Goal: Task Accomplishment & Management: Complete application form

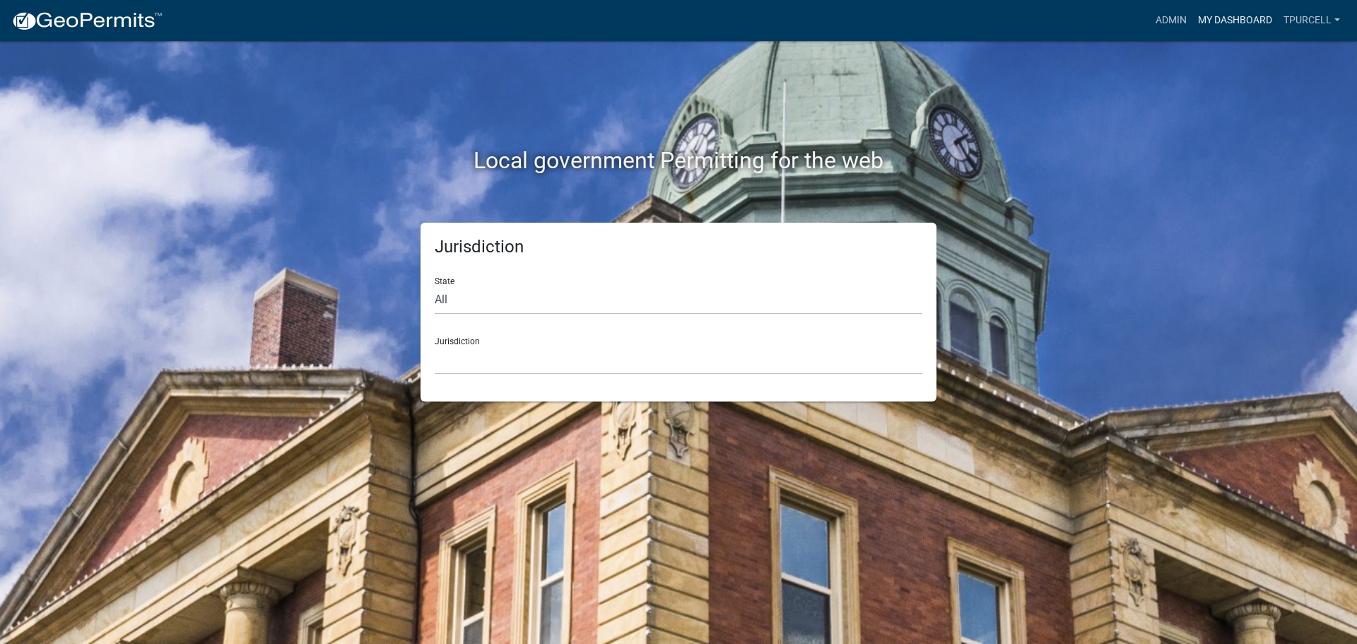
click at [1222, 19] on link "My Dashboard" at bounding box center [1236, 20] width 86 height 27
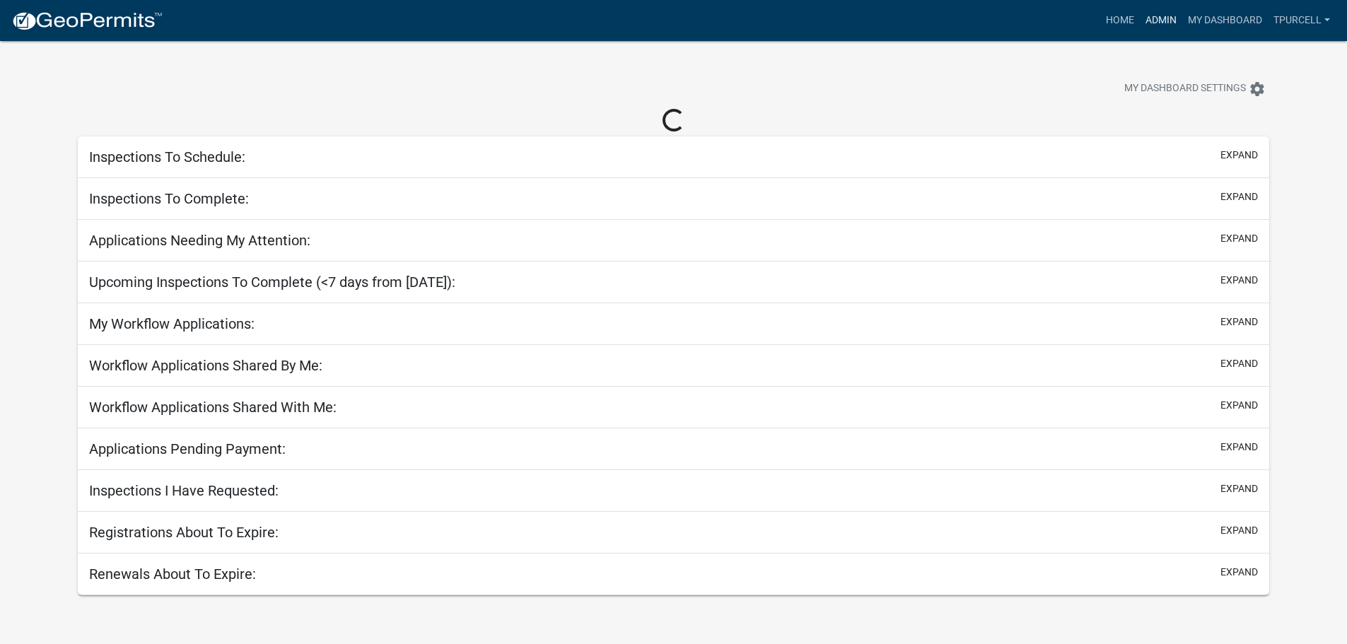
click at [1159, 13] on link "Admin" at bounding box center [1161, 20] width 42 height 27
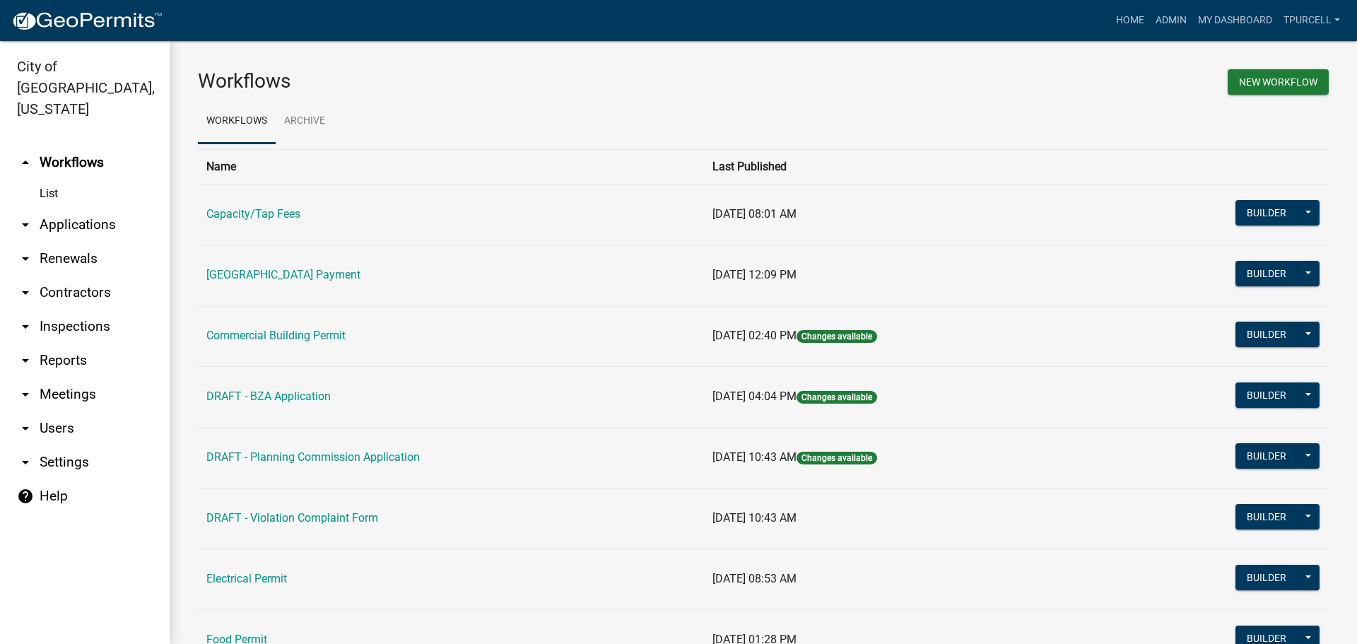
click at [54, 180] on link "List" at bounding box center [85, 194] width 170 height 28
click at [71, 208] on link "arrow_drop_down Applications" at bounding box center [85, 225] width 170 height 34
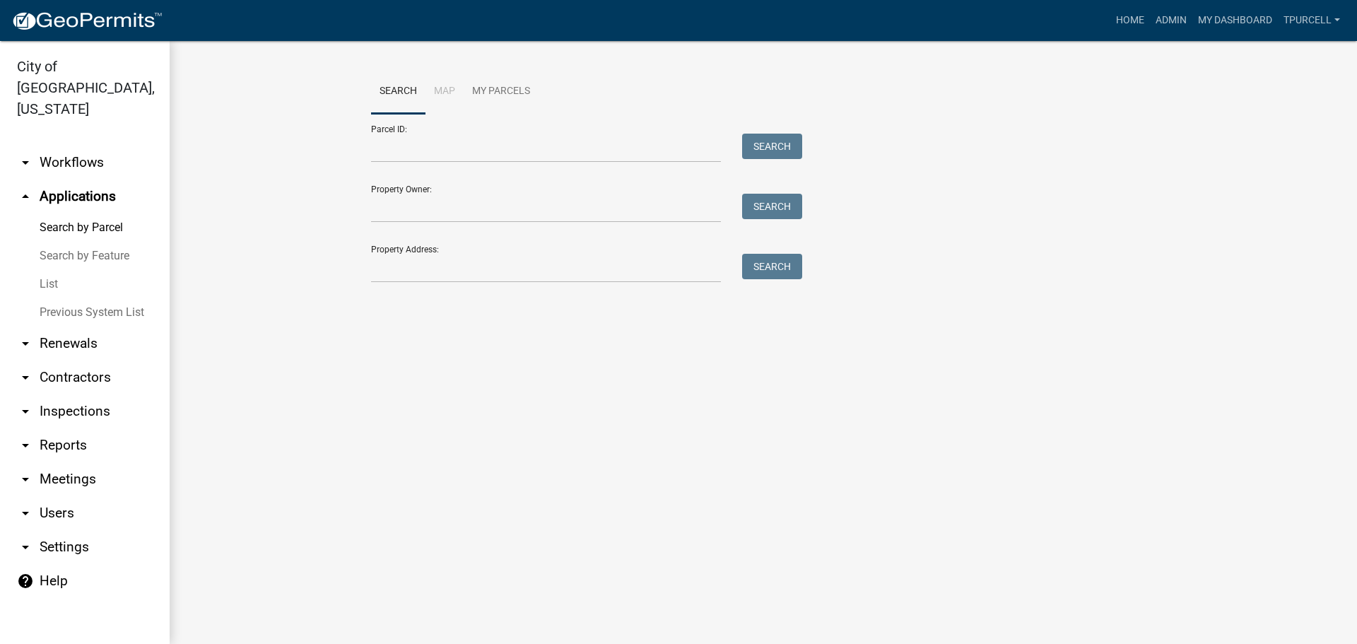
click at [54, 270] on link "List" at bounding box center [85, 284] width 170 height 28
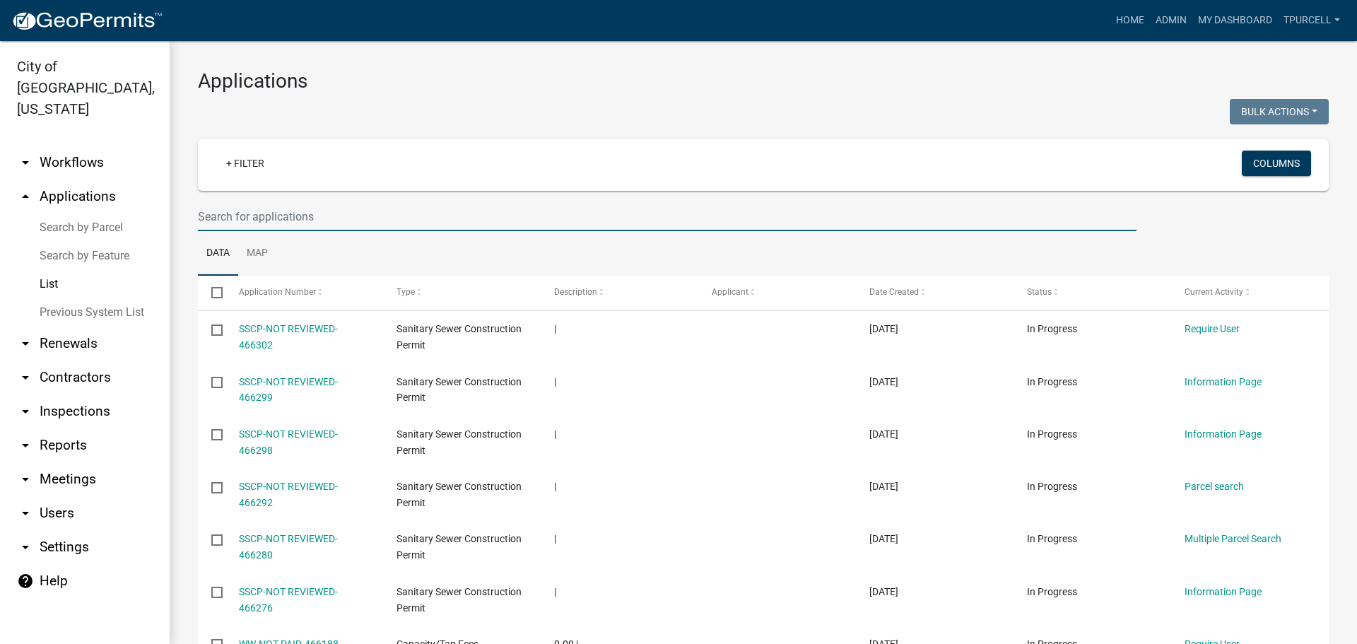
click at [327, 223] on input "text" at bounding box center [667, 216] width 939 height 29
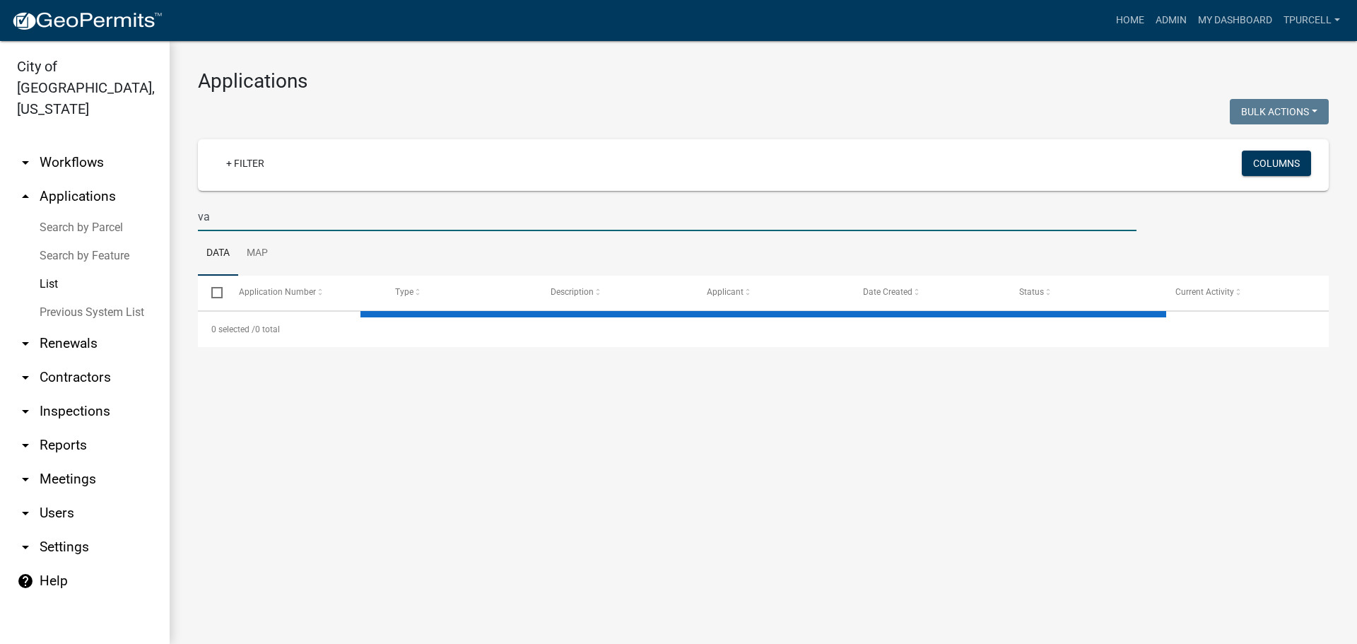
type input "v"
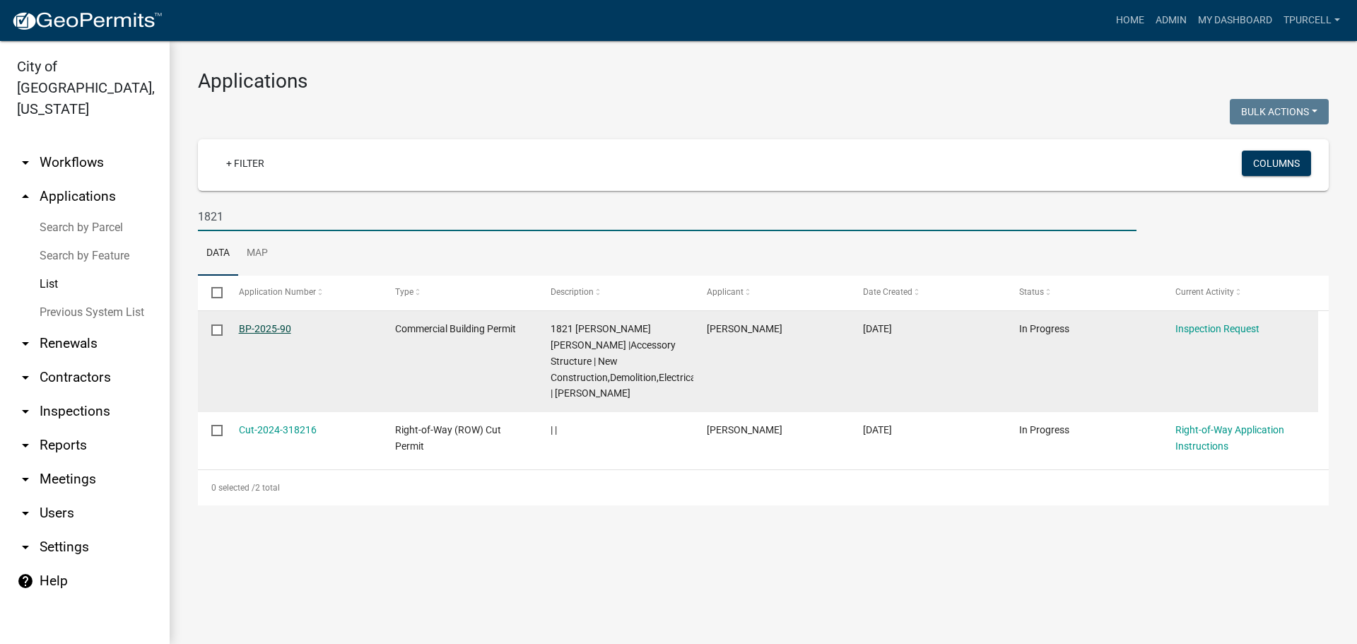
type input "1821"
click at [268, 328] on link "BP-2025-90" at bounding box center [265, 328] width 52 height 11
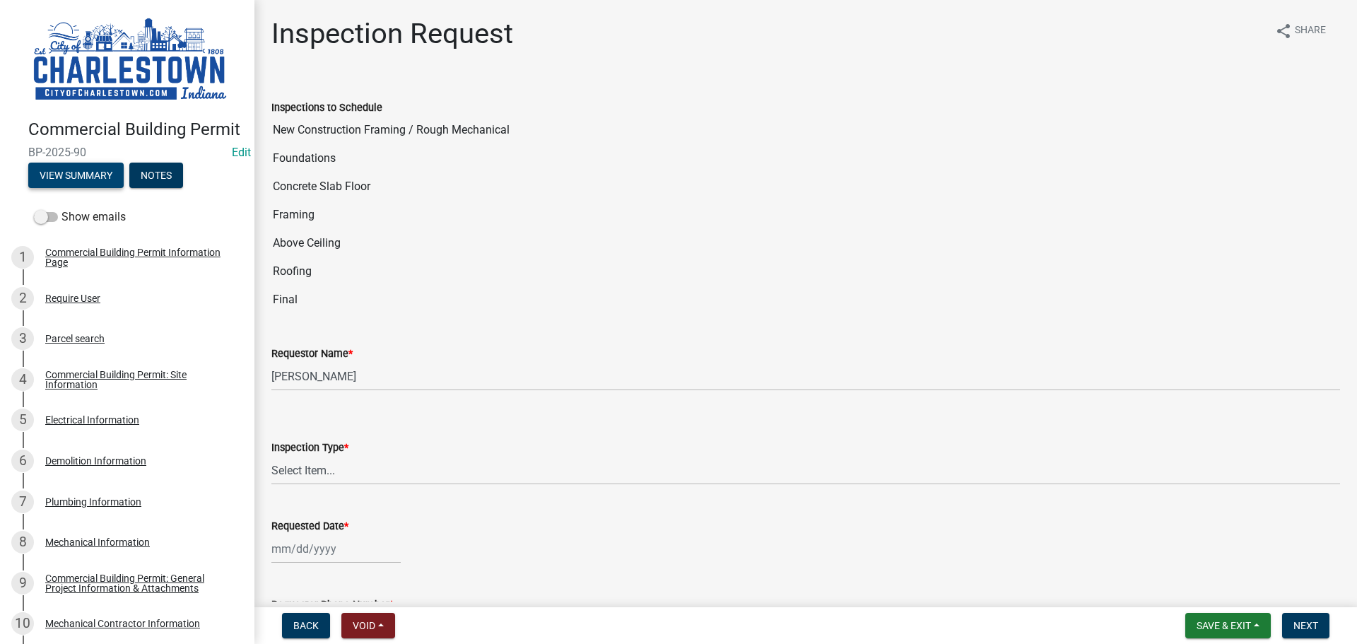
click at [97, 188] on button "View Summary" at bounding box center [75, 175] width 95 height 25
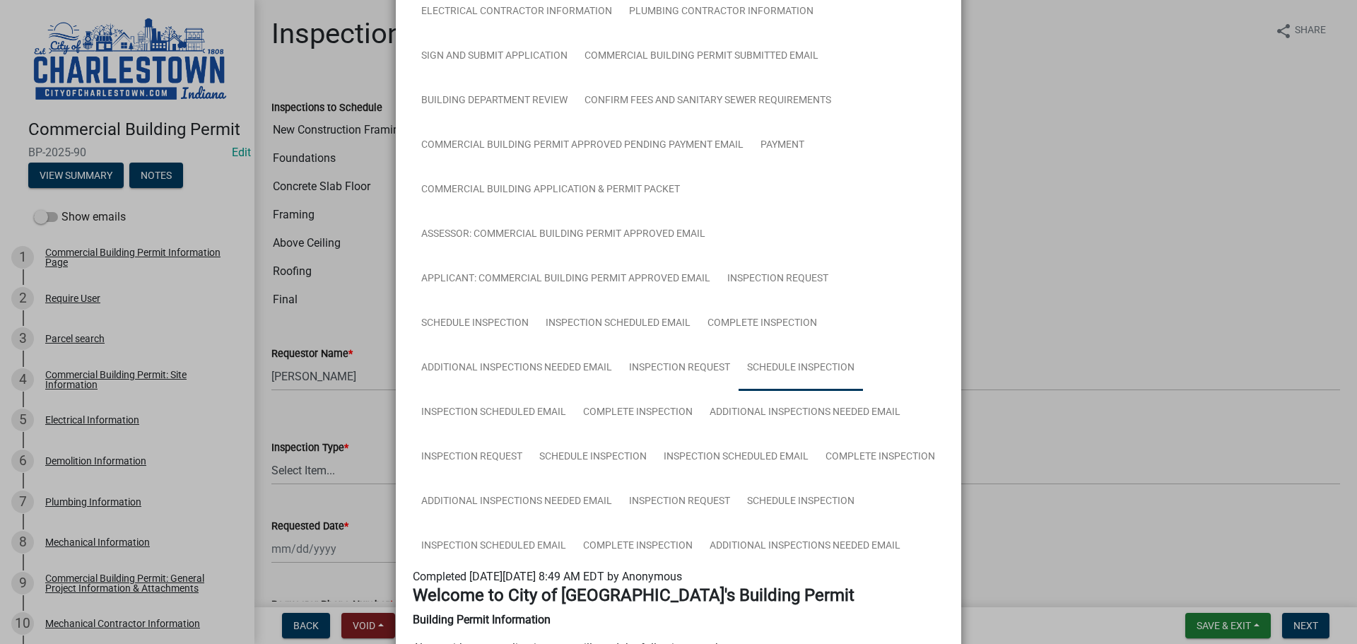
scroll to position [495, 0]
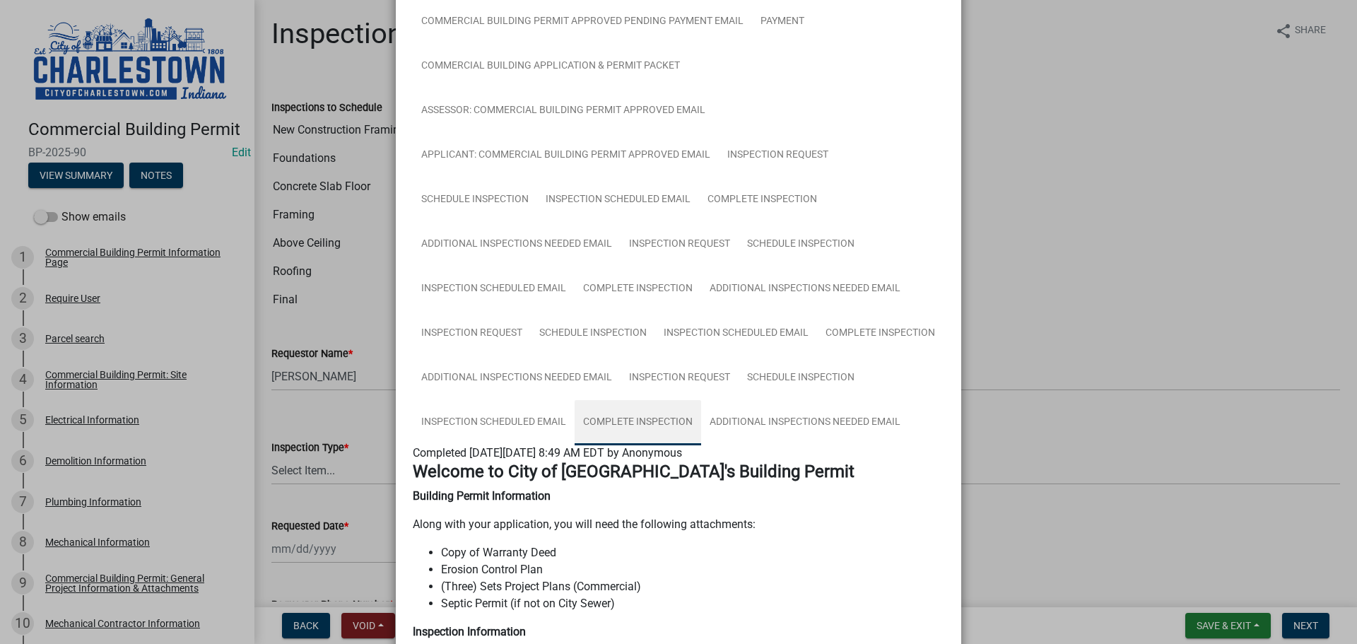
click at [650, 419] on link "Complete Inspection" at bounding box center [638, 422] width 127 height 45
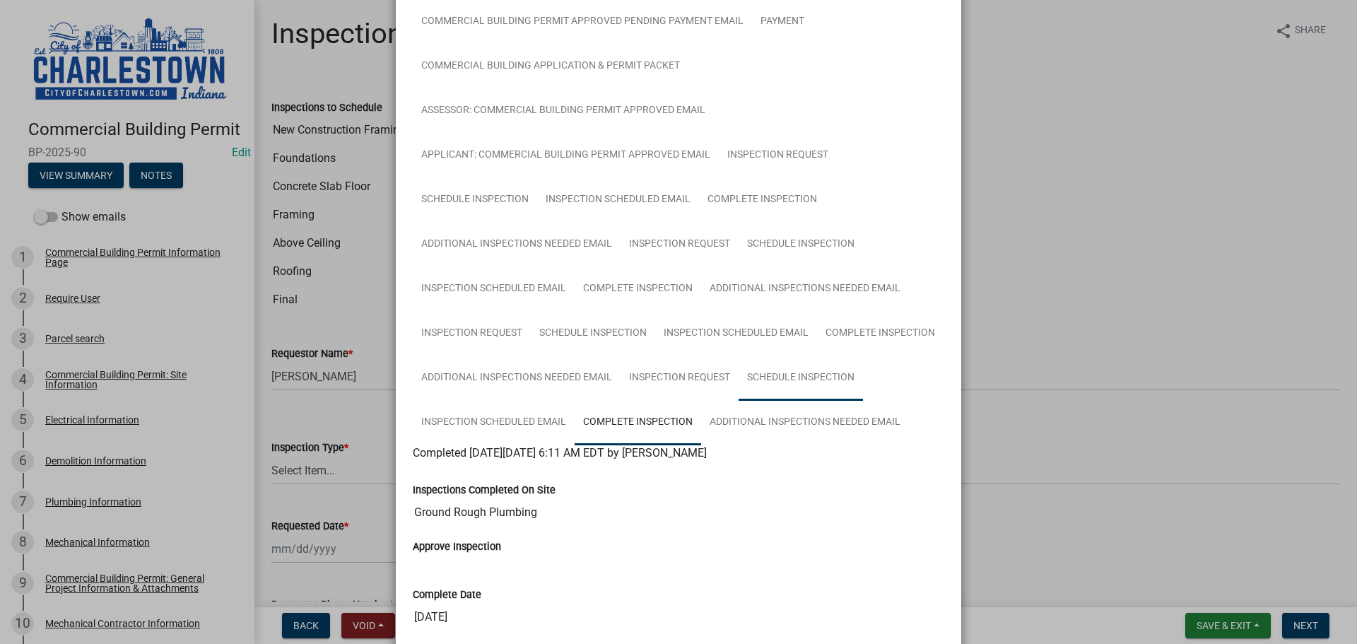
click at [802, 374] on link "Schedule Inspection" at bounding box center [801, 378] width 124 height 45
click at [1132, 279] on ngb-modal-window "Summary × Printer Friendly Commercial Building Permit Information Page Parcel s…" at bounding box center [678, 322] width 1357 height 644
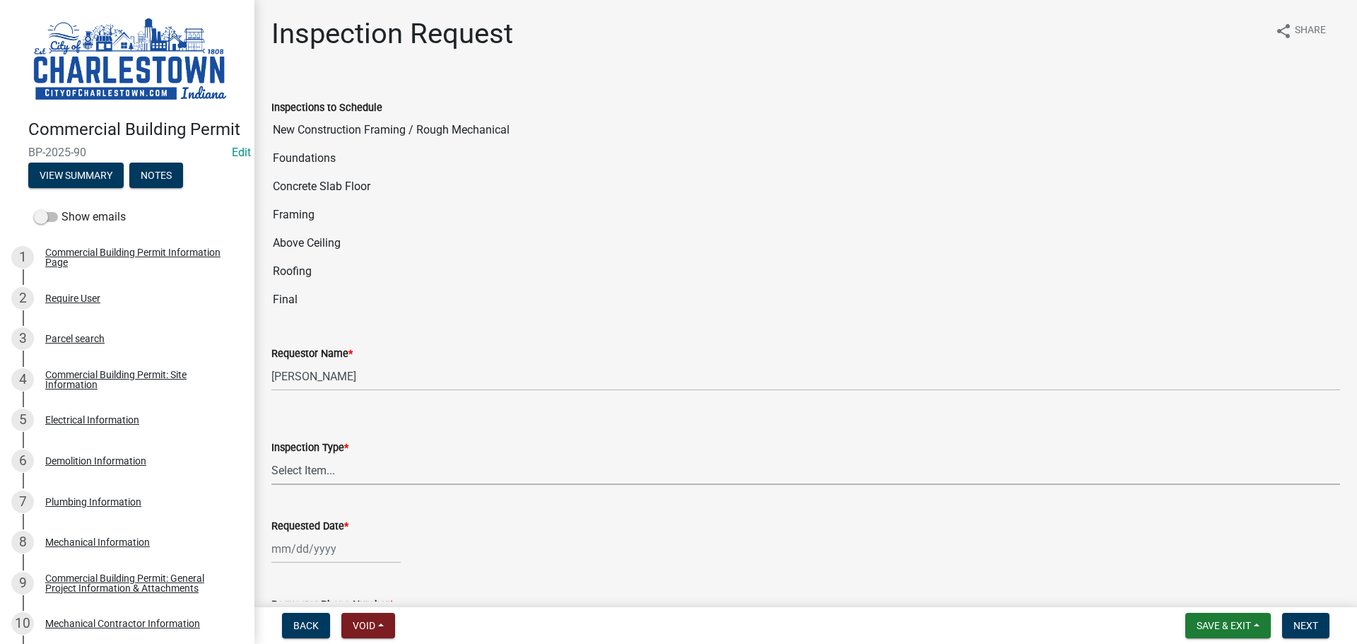
click at [347, 472] on select "Select Item... New Construction Framing / Rough Mechanical Foundations Concrete…" at bounding box center [805, 470] width 1069 height 29
click at [271, 456] on select "Select Item... New Construction Framing / Rough Mechanical Foundations Concrete…" at bounding box center [805, 470] width 1069 height 29
select select "e9307740-9d14-477c-a80e-e9d0e0a7c74a"
select select "8"
select select "2025"
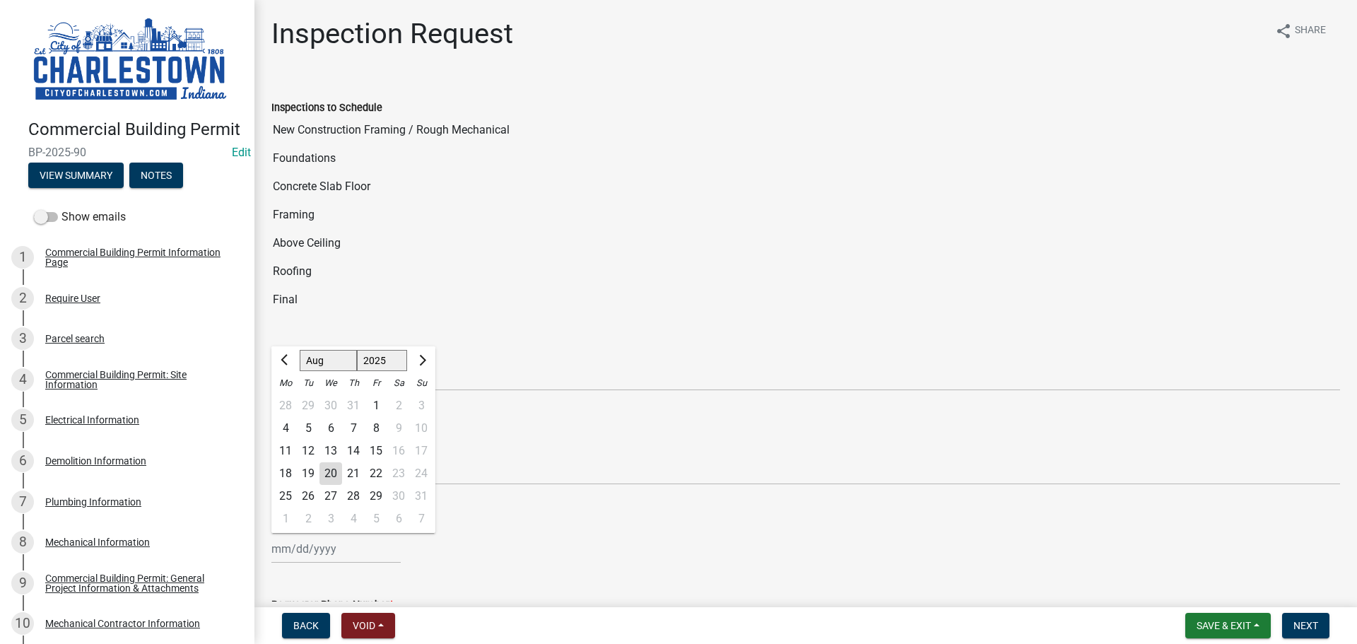
click at [320, 551] on div "[PERSON_NAME] Feb Mar Apr [PERSON_NAME][DATE] [DATE] 1526 1527 1528 1529 1530 1…" at bounding box center [335, 548] width 129 height 29
click at [329, 472] on div "20" at bounding box center [331, 473] width 23 height 23
type input "[DATE]"
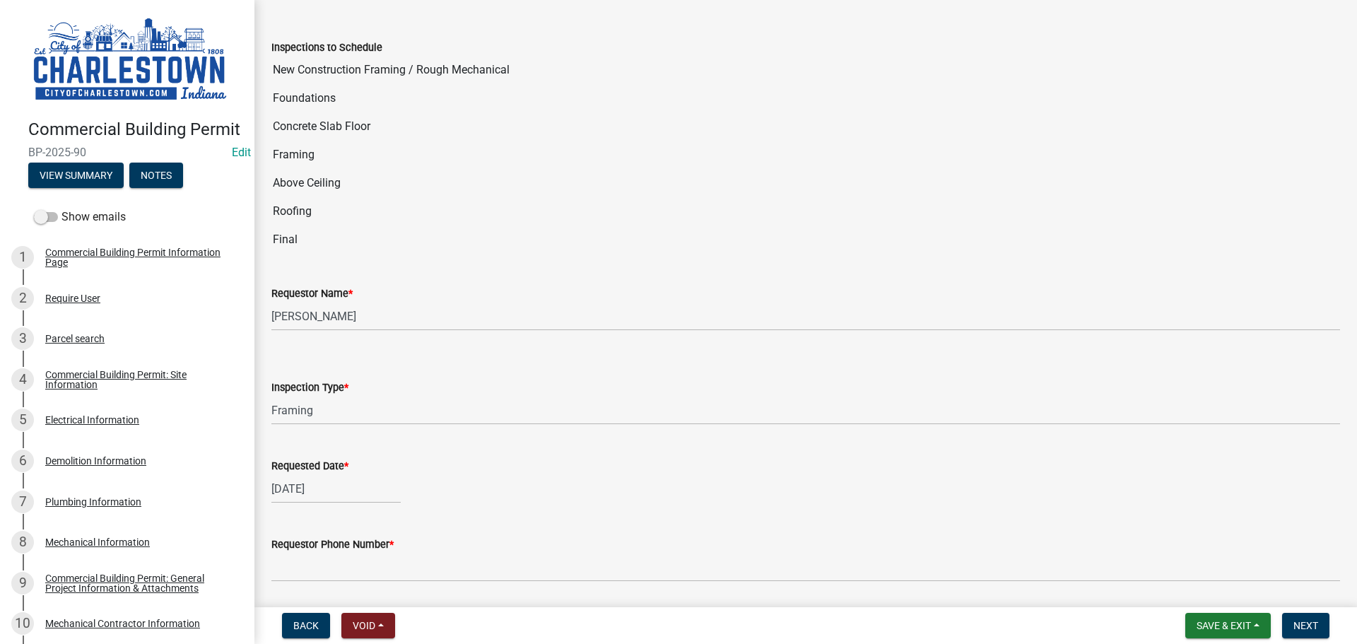
scroll to position [212, 0]
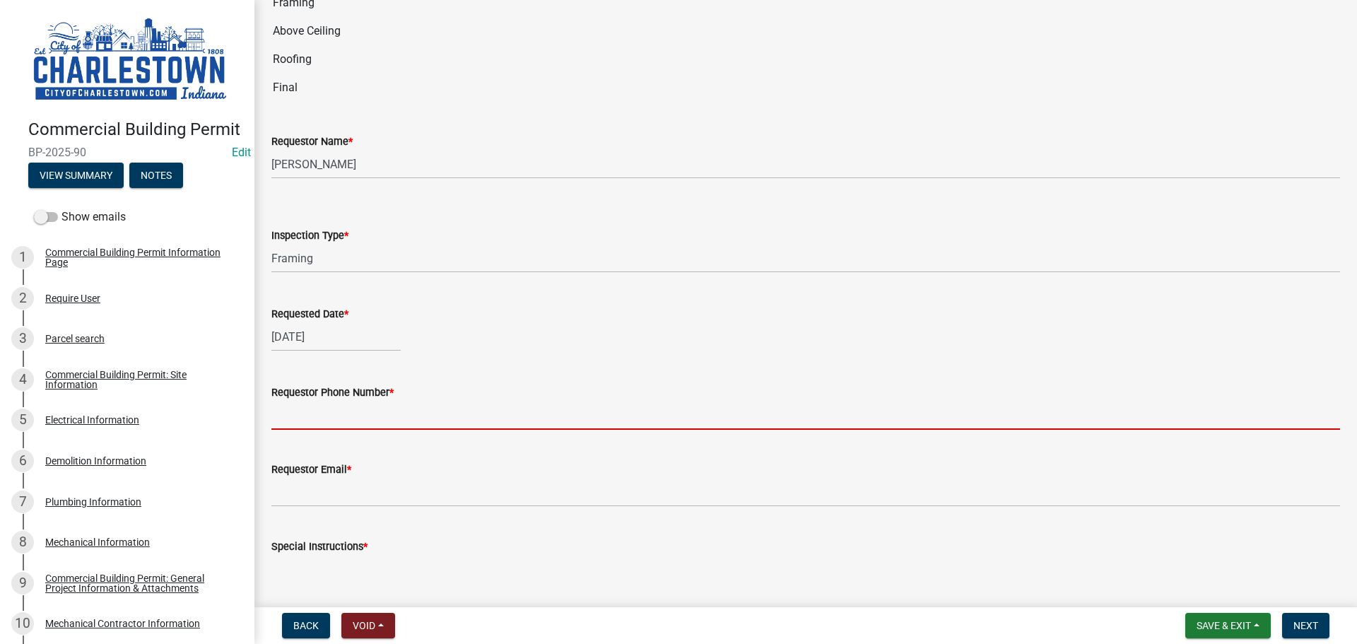
click at [385, 421] on input "Requestor Phone Number *" at bounding box center [805, 415] width 1069 height 29
type input "5025233650"
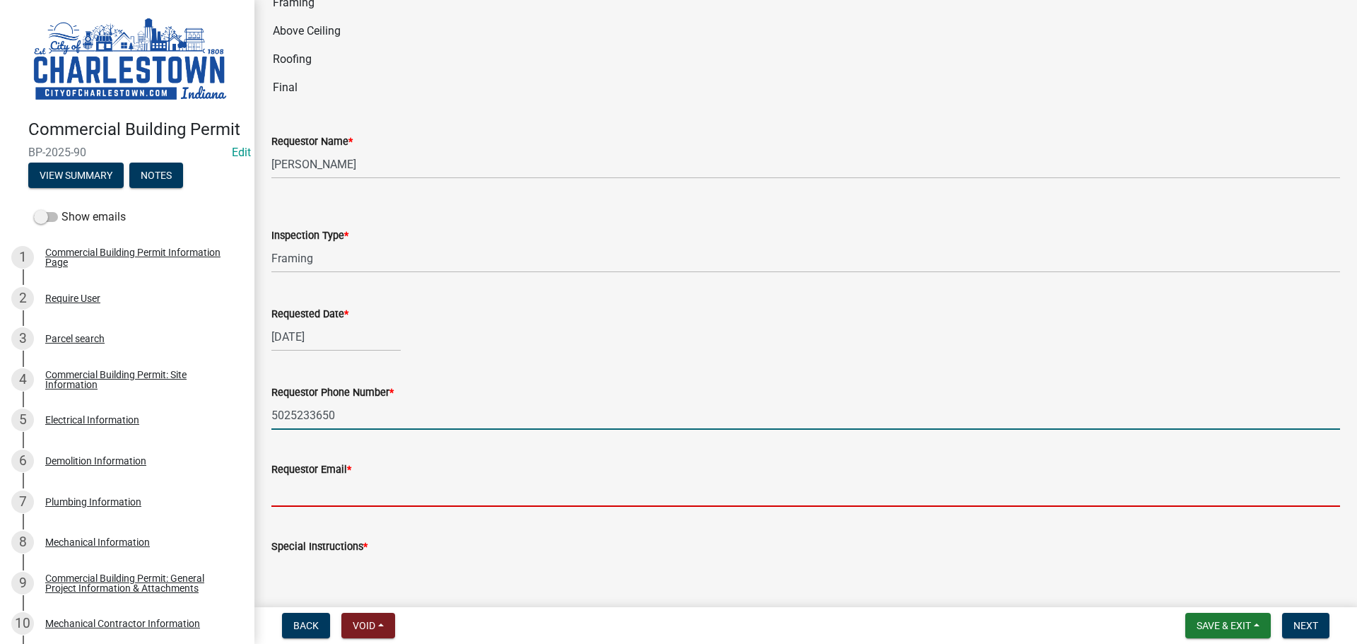
click at [351, 486] on input "Requestor Email *" at bounding box center [805, 492] width 1069 height 29
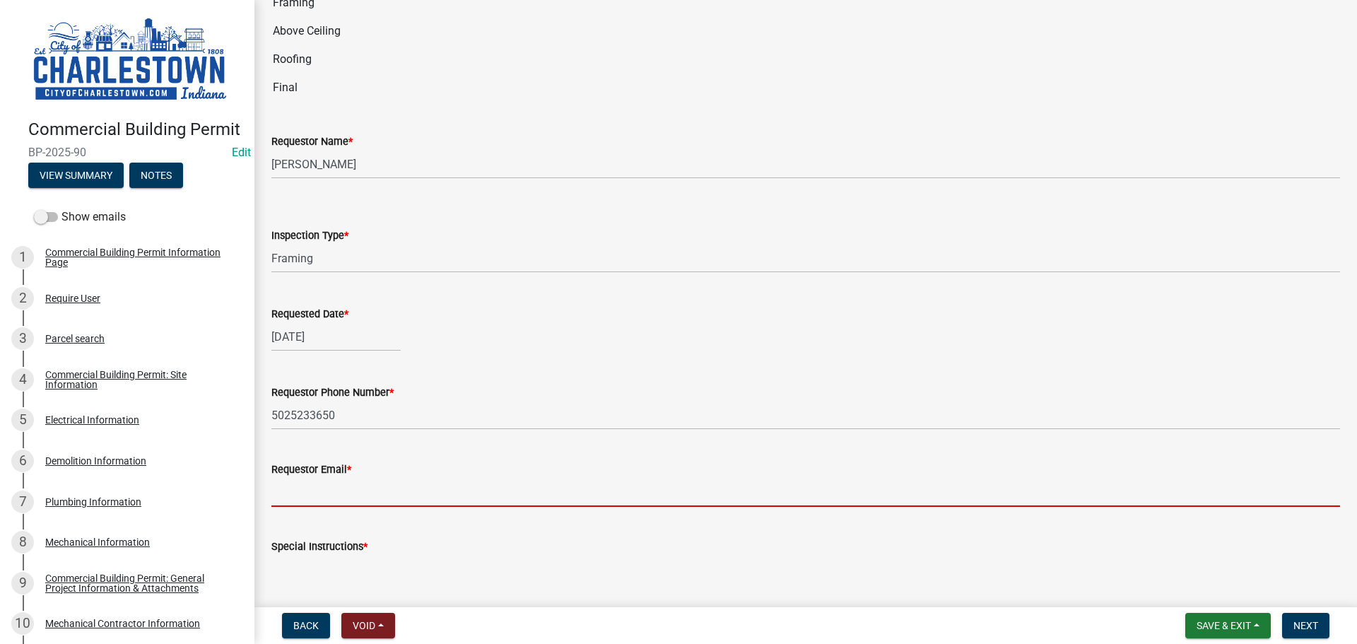
type input "[EMAIL_ADDRESS][DOMAIN_NAME]"
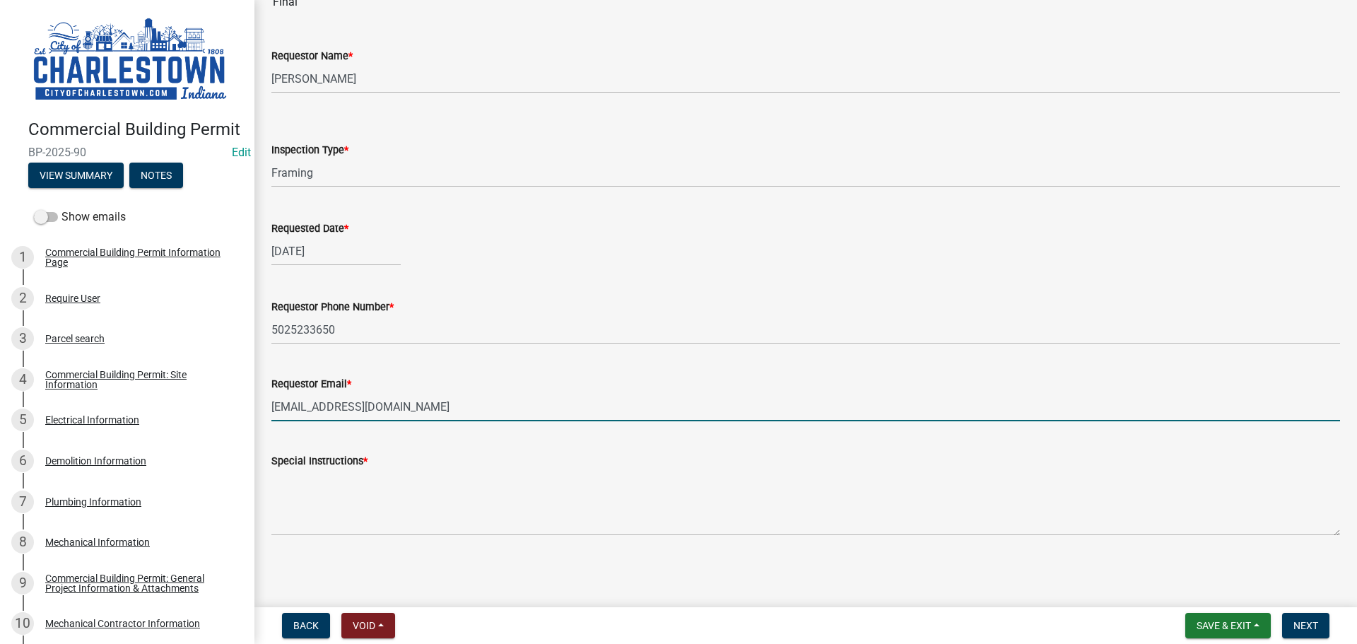
scroll to position [298, 0]
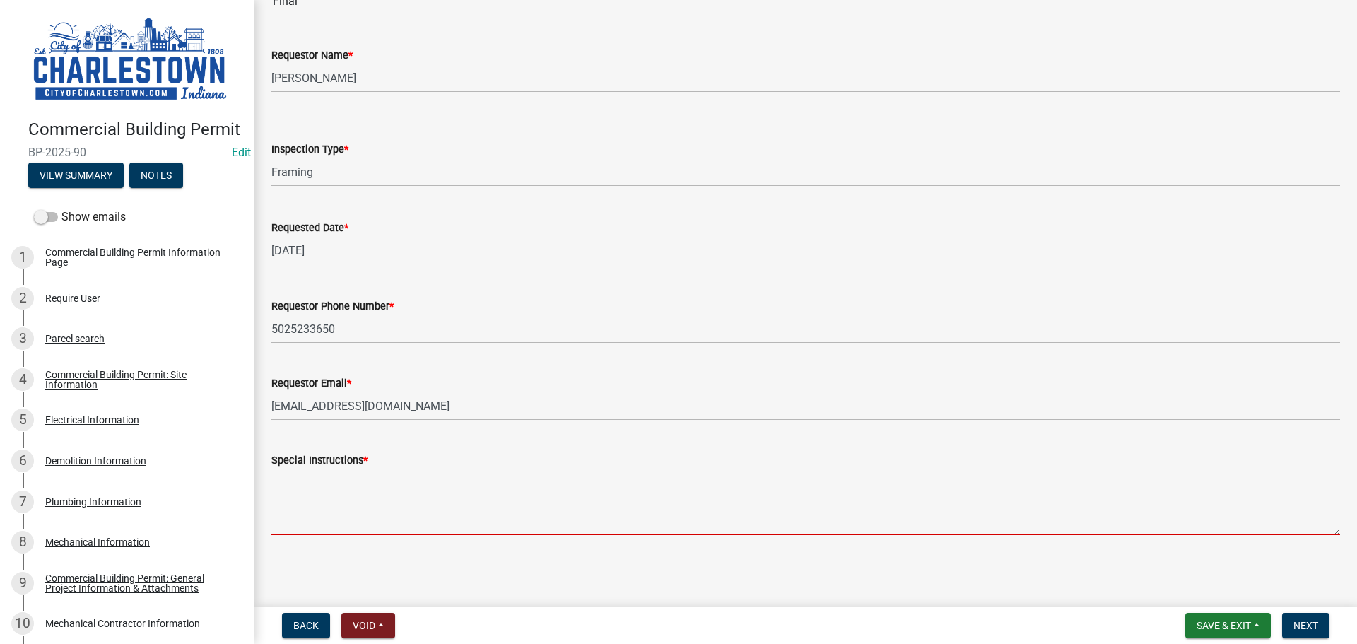
click at [351, 495] on textarea "Special Instructions *" at bounding box center [805, 502] width 1069 height 66
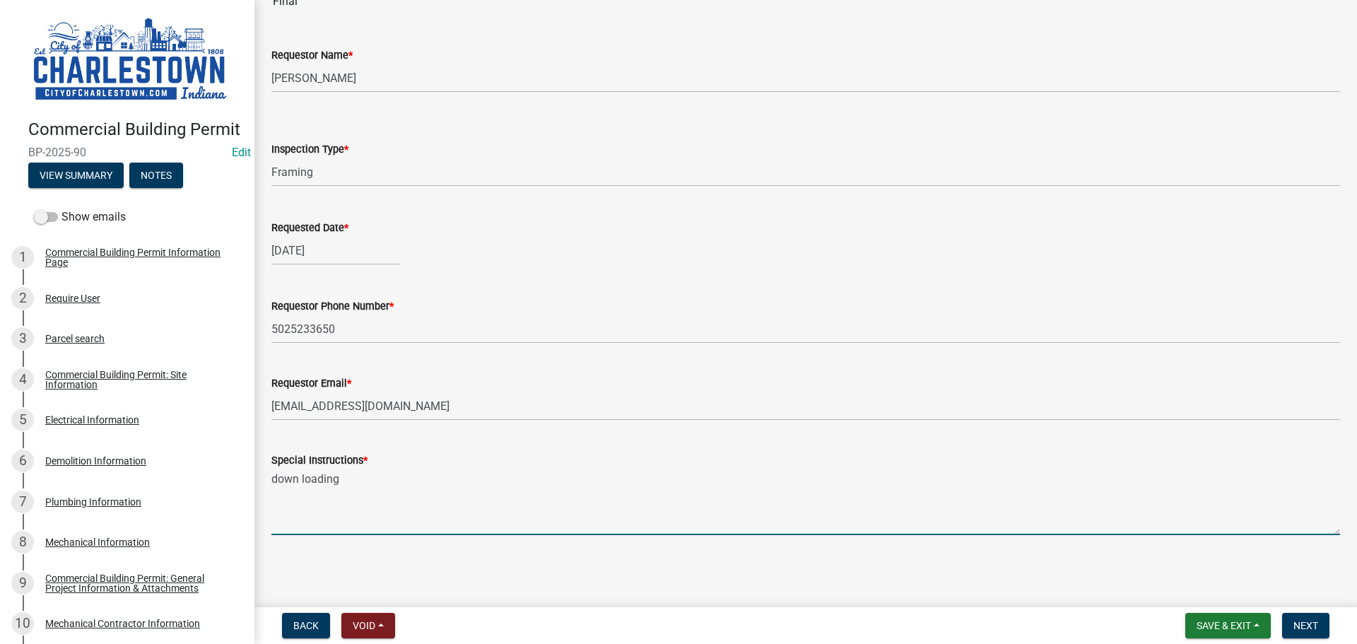
click at [355, 483] on textarea "down loading" at bounding box center [805, 502] width 1069 height 66
click at [468, 487] on textarea "down loading concrete report and compasity fee" at bounding box center [805, 502] width 1069 height 66
click at [524, 477] on textarea "down loading concrete report and compacity fee" at bounding box center [805, 502] width 1069 height 66
type textarea "down loading concrete report and compacity fee reports"
click at [1313, 624] on span "Next" at bounding box center [1306, 625] width 25 height 11
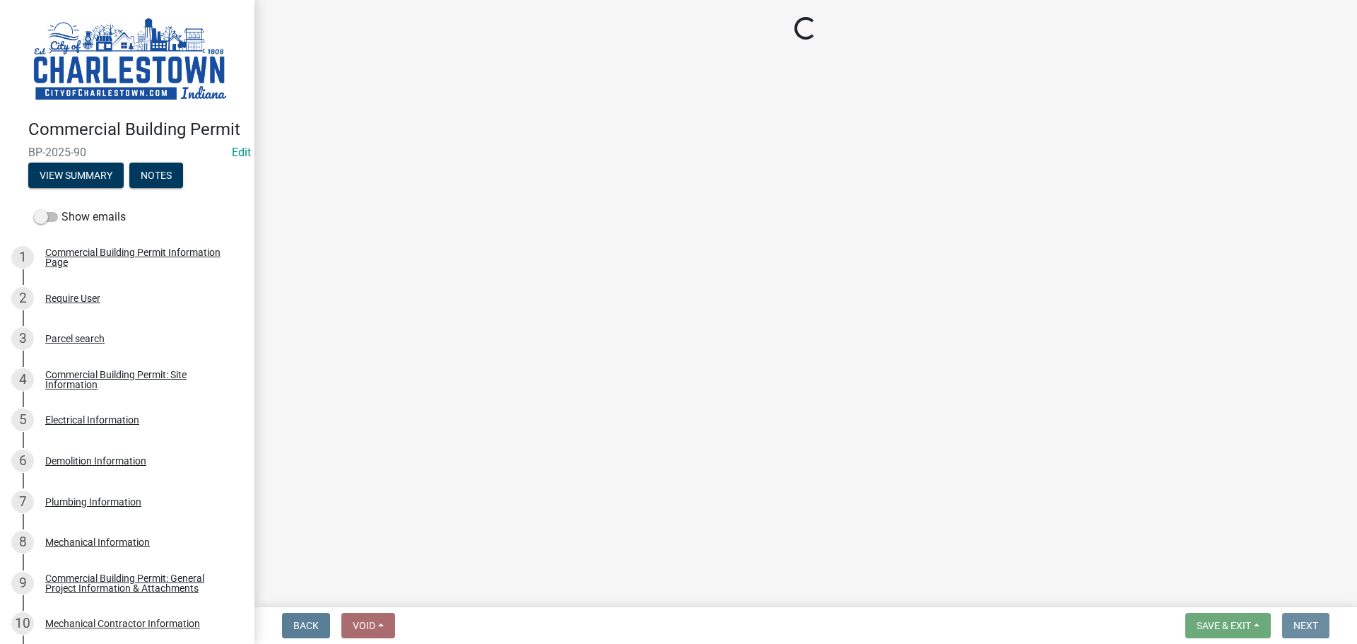
scroll to position [0, 0]
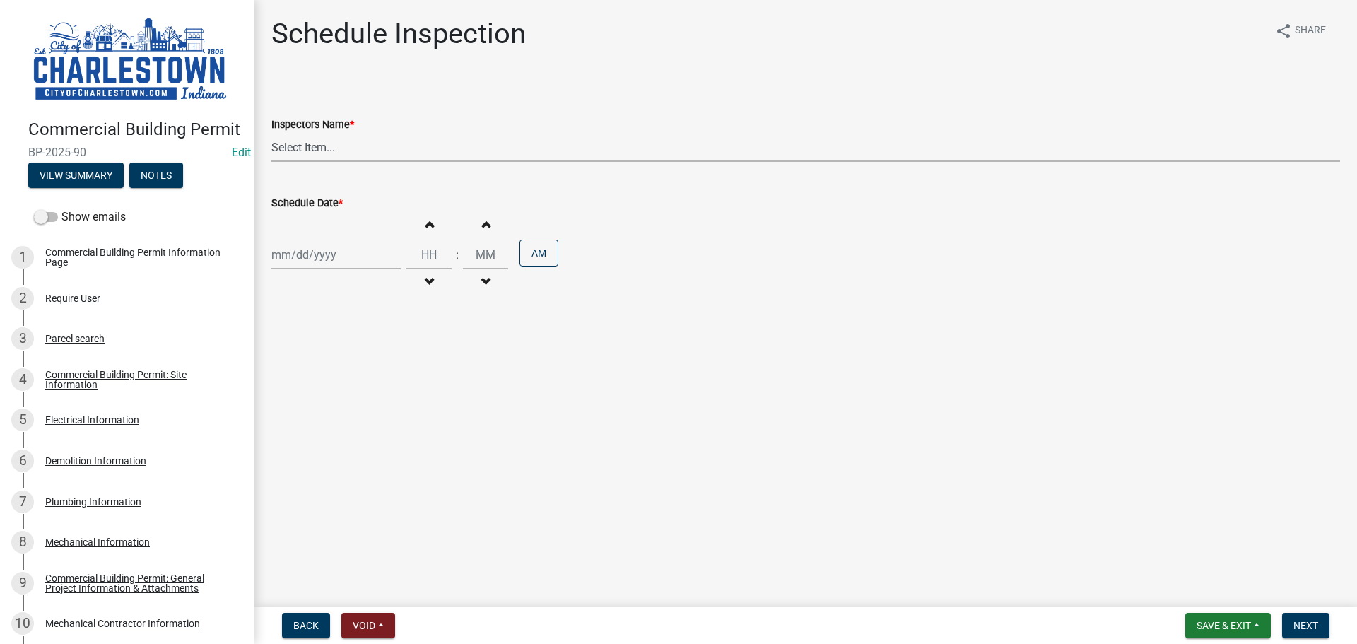
click at [332, 143] on select "Select Item... [PERSON_NAME] ([PERSON_NAME]) [PERSON_NAME] ([PERSON_NAME]) [PER…" at bounding box center [805, 147] width 1069 height 29
select select "63e5a778-15f7-4a13-aba2-a6e5541a0fb3"
click at [271, 133] on select "Select Item... [PERSON_NAME] ([PERSON_NAME]) [PERSON_NAME] ([PERSON_NAME]) [PER…" at bounding box center [805, 147] width 1069 height 29
select select "8"
select select "2025"
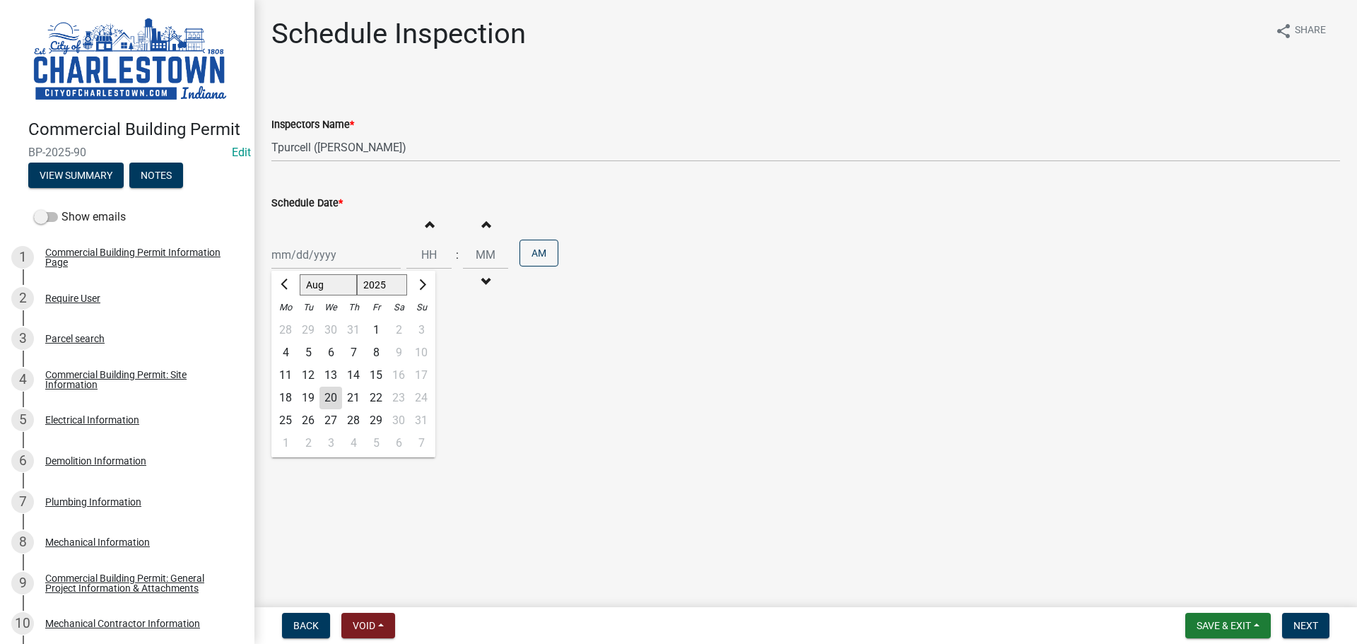
click at [316, 252] on div "[PERSON_NAME] Feb Mar Apr [PERSON_NAME][DATE] Oct Nov [DATE] 1526 1527 1528 152…" at bounding box center [335, 254] width 129 height 29
click at [333, 401] on div "20" at bounding box center [331, 398] width 23 height 23
type input "[DATE]"
click at [1306, 626] on span "Next" at bounding box center [1306, 625] width 25 height 11
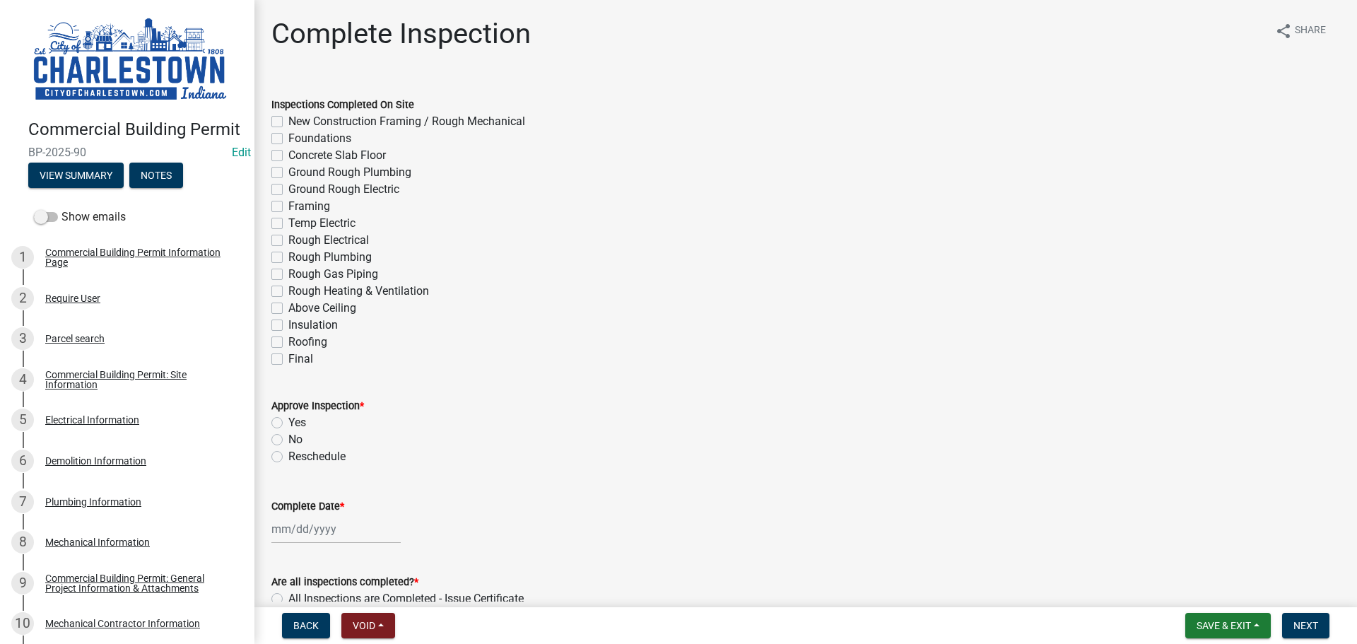
click at [288, 204] on label "Framing" at bounding box center [309, 206] width 42 height 17
click at [288, 204] on input "Framing" at bounding box center [292, 202] width 9 height 9
checkbox input "true"
checkbox input "false"
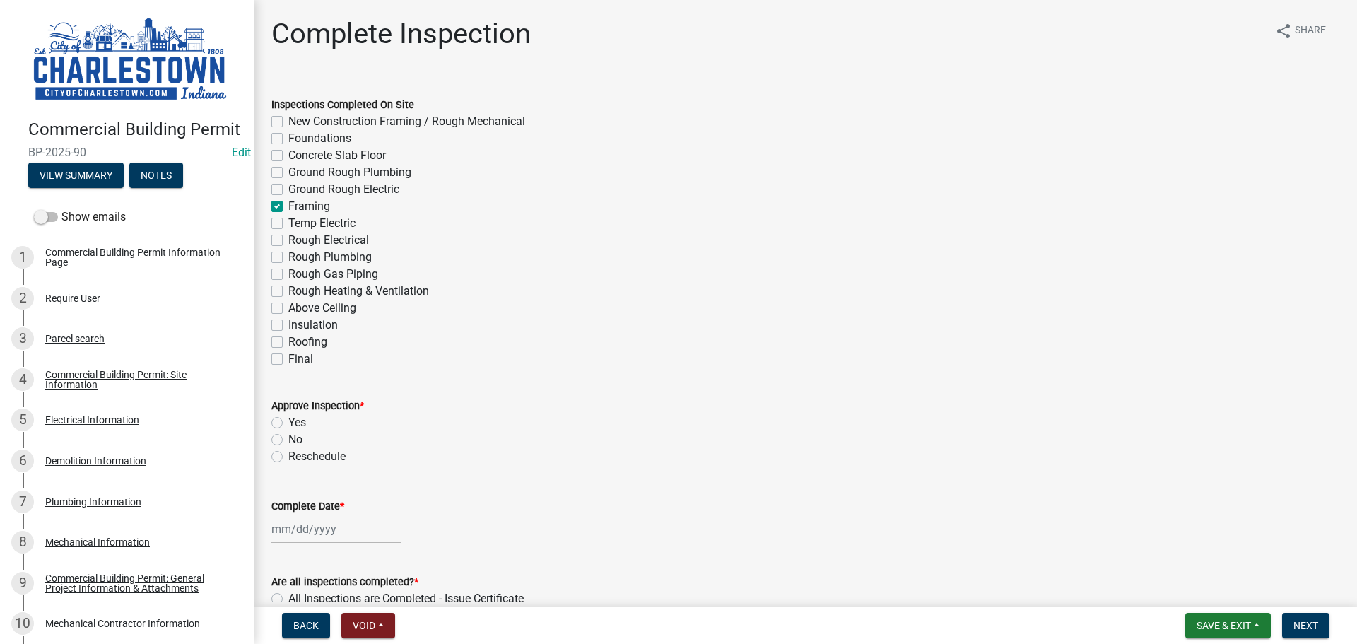
checkbox input "false"
checkbox input "true"
checkbox input "false"
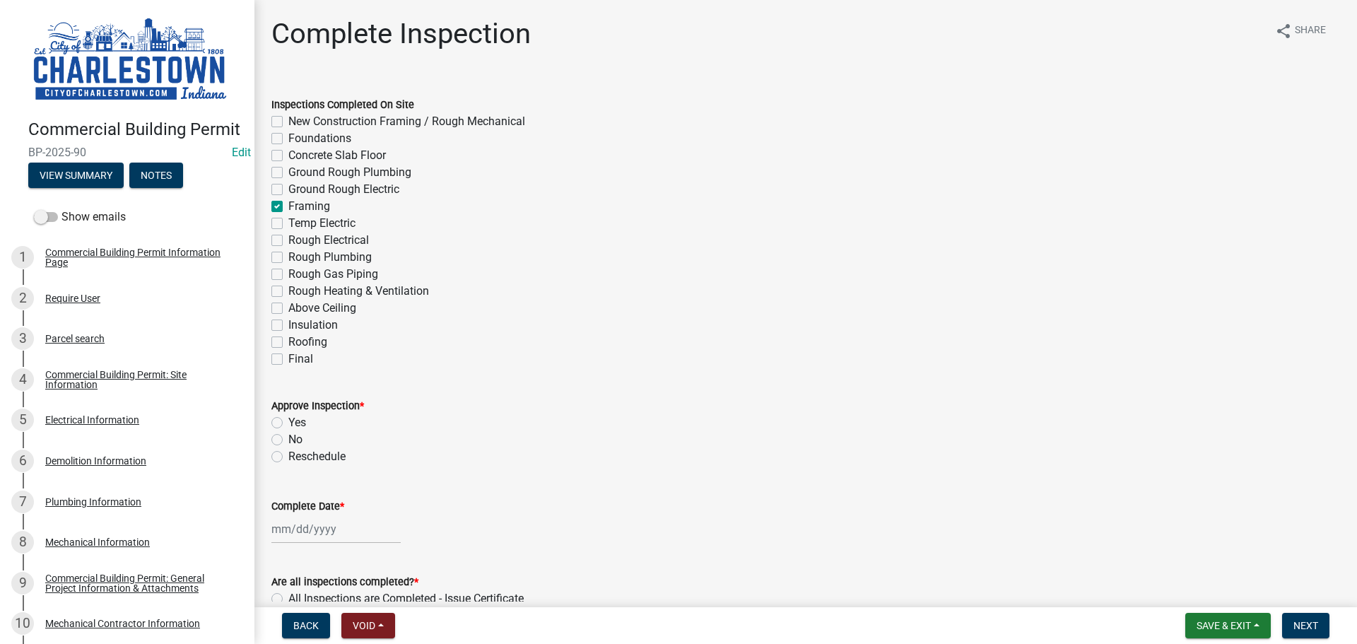
checkbox input "false"
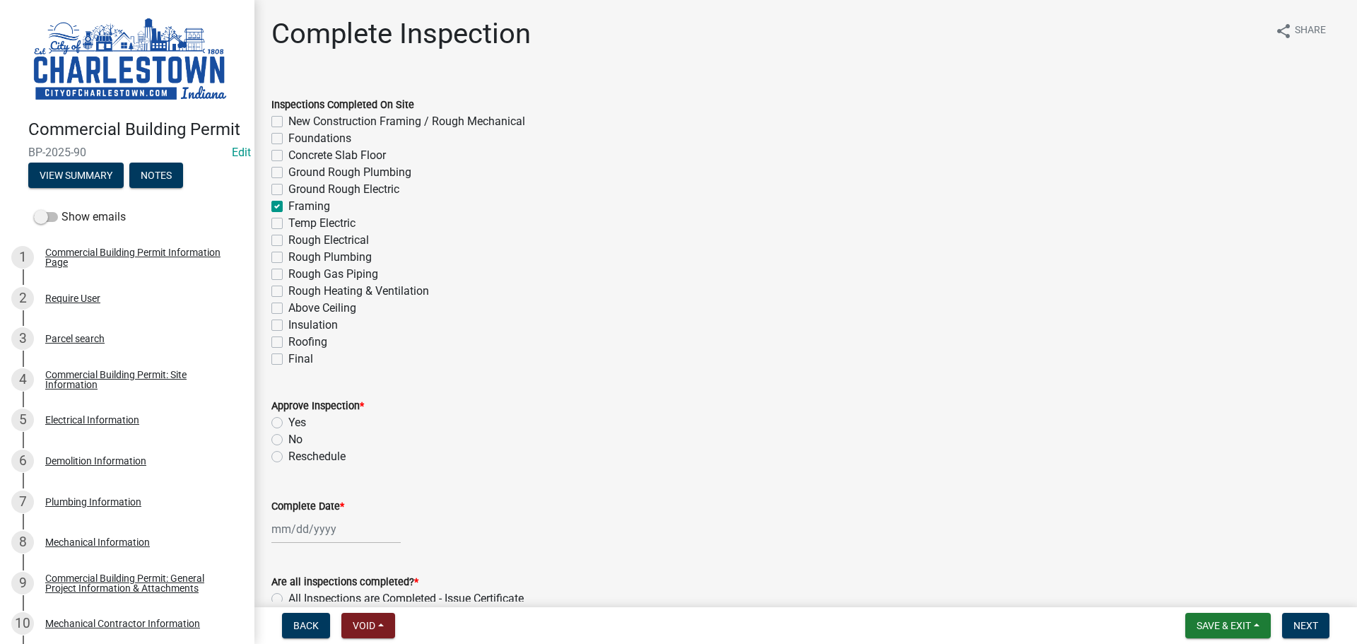
checkbox input "false"
click at [288, 138] on label "Foundations" at bounding box center [319, 138] width 63 height 17
click at [288, 138] on input "Foundations" at bounding box center [292, 134] width 9 height 9
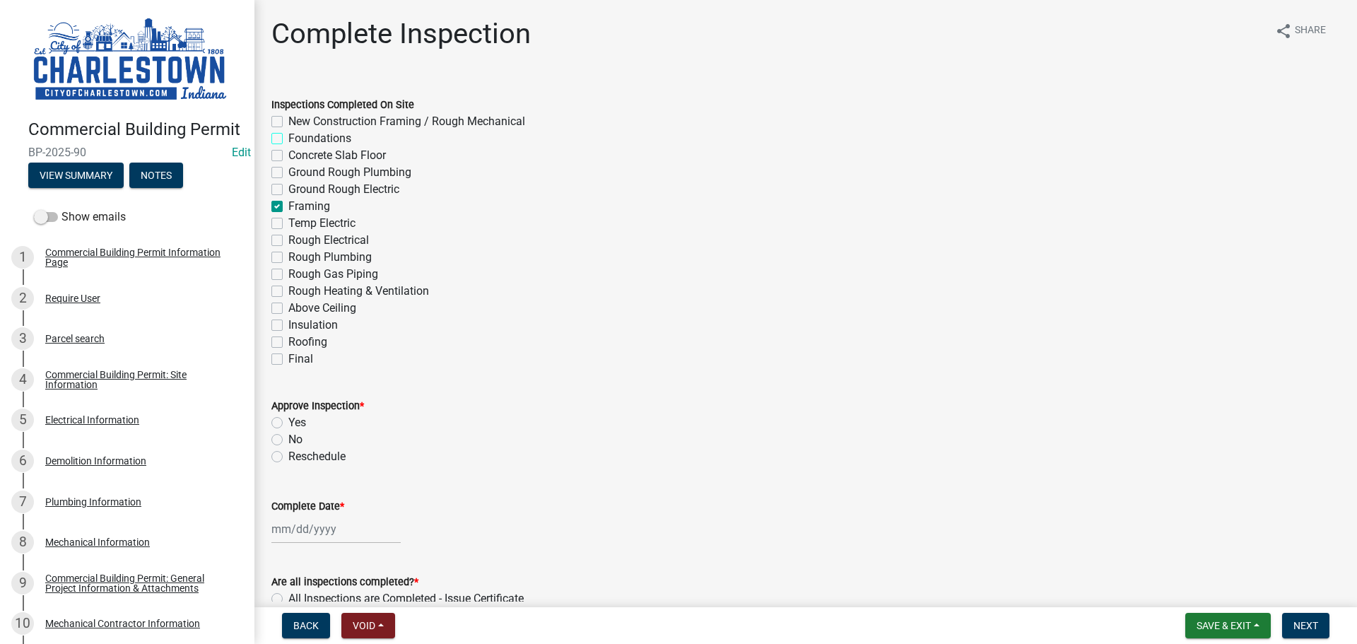
checkbox input "true"
checkbox input "false"
checkbox input "true"
checkbox input "false"
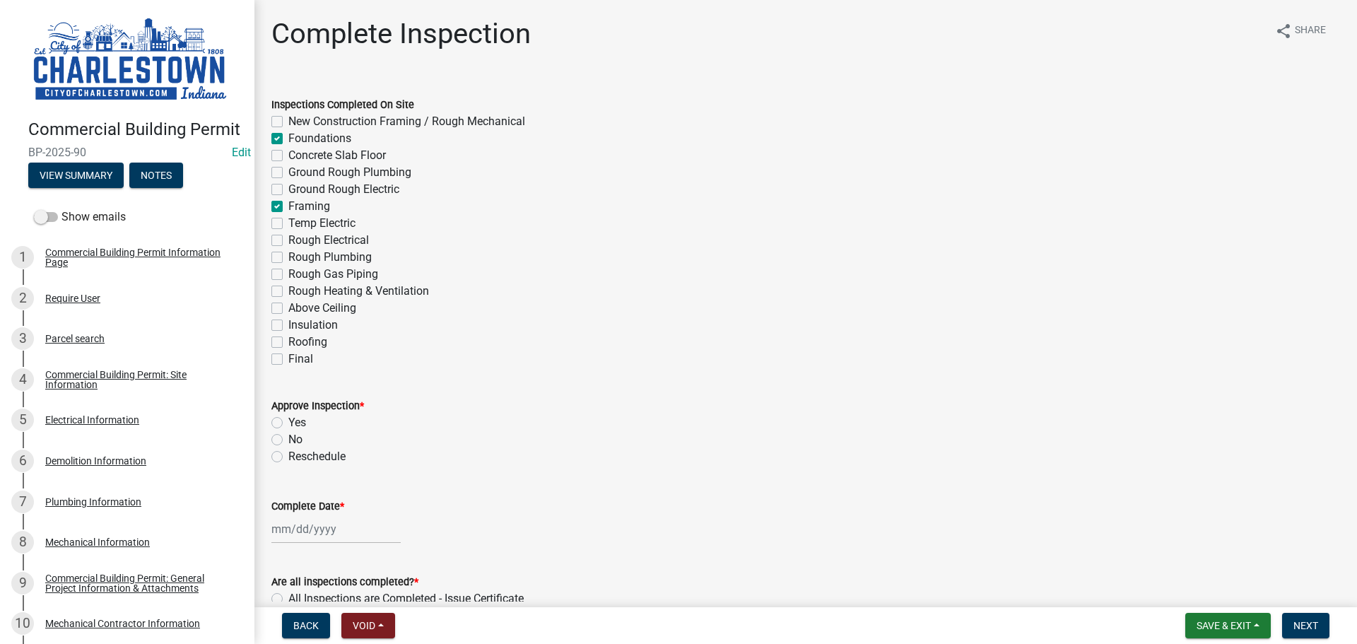
checkbox input "false"
checkbox input "true"
checkbox input "false"
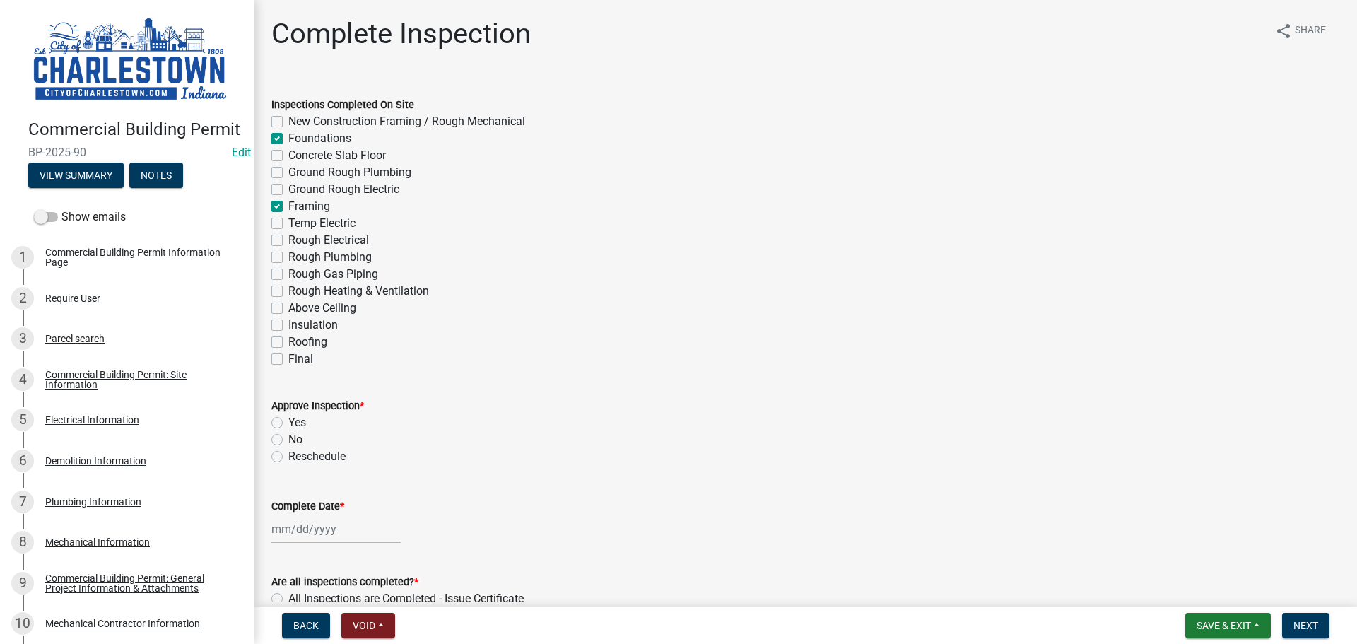
checkbox input "false"
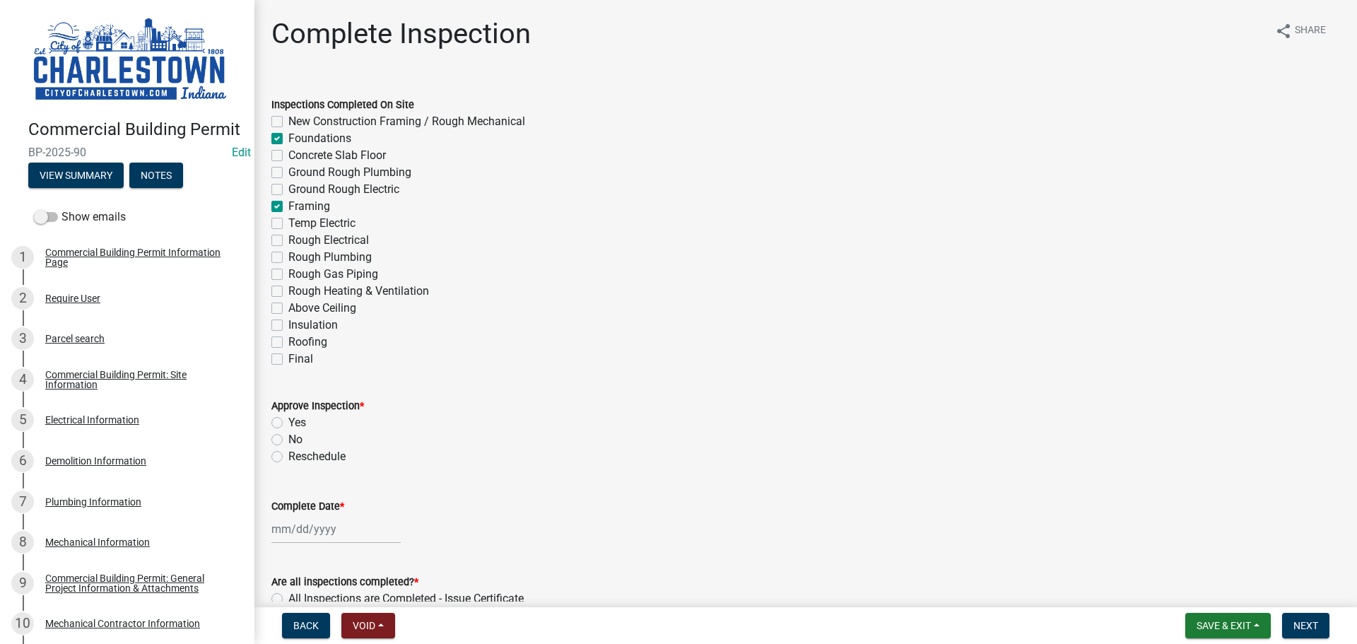
checkbox input "false"
click at [288, 421] on label "Yes" at bounding box center [297, 422] width 18 height 17
click at [288, 421] on input "Yes" at bounding box center [292, 418] width 9 height 9
radio input "true"
select select "8"
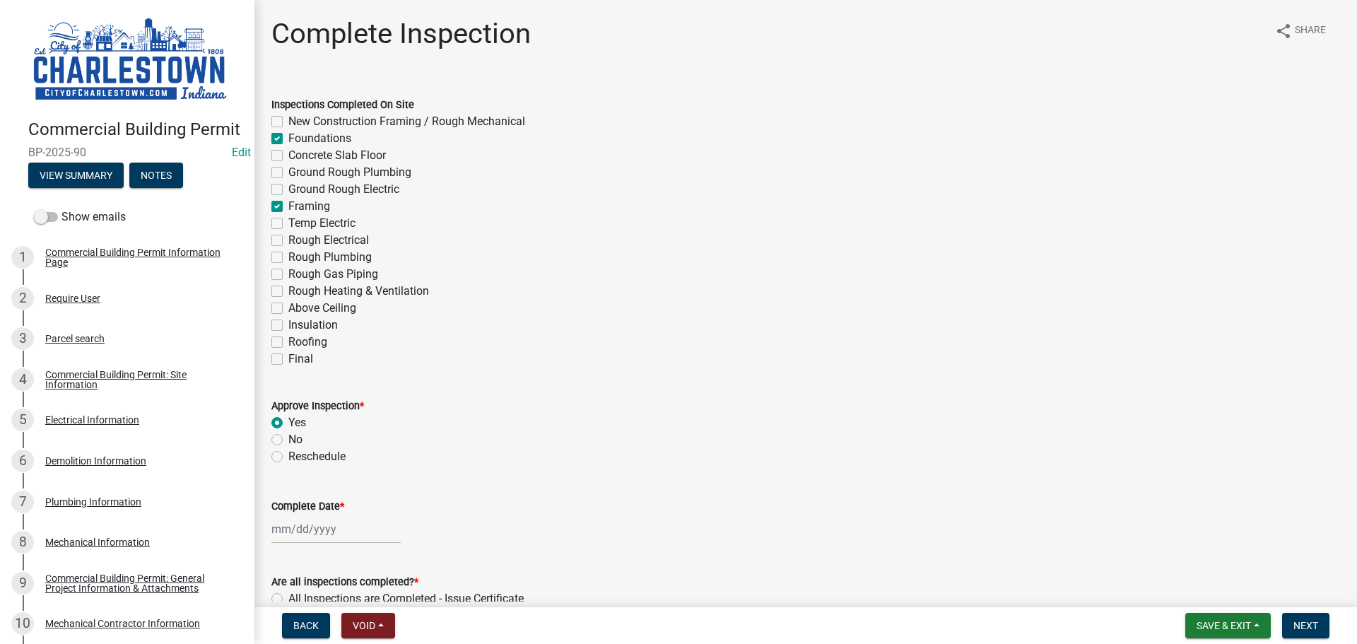
select select "2025"
click at [311, 534] on div "[PERSON_NAME] Feb Mar Apr [PERSON_NAME][DATE] Oct Nov [DATE] 1526 1527 1528 152…" at bounding box center [335, 529] width 129 height 29
click at [334, 454] on div "20" at bounding box center [331, 454] width 23 height 23
type input "[DATE]"
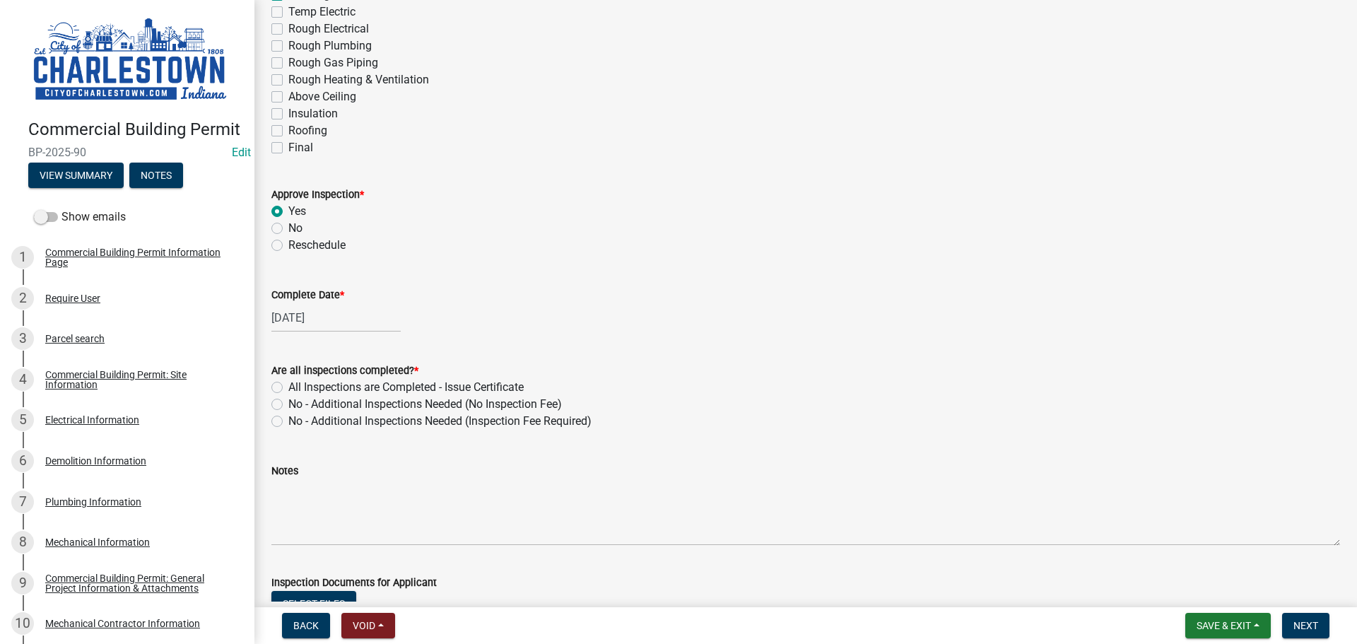
scroll to position [212, 0]
click at [288, 405] on label "No - Additional Inspections Needed (No Inspection Fee)" at bounding box center [425, 403] width 274 height 17
click at [288, 404] on input "No - Additional Inspections Needed (No Inspection Fee)" at bounding box center [292, 399] width 9 height 9
radio input "true"
click at [312, 478] on div "Notes" at bounding box center [805, 470] width 1069 height 17
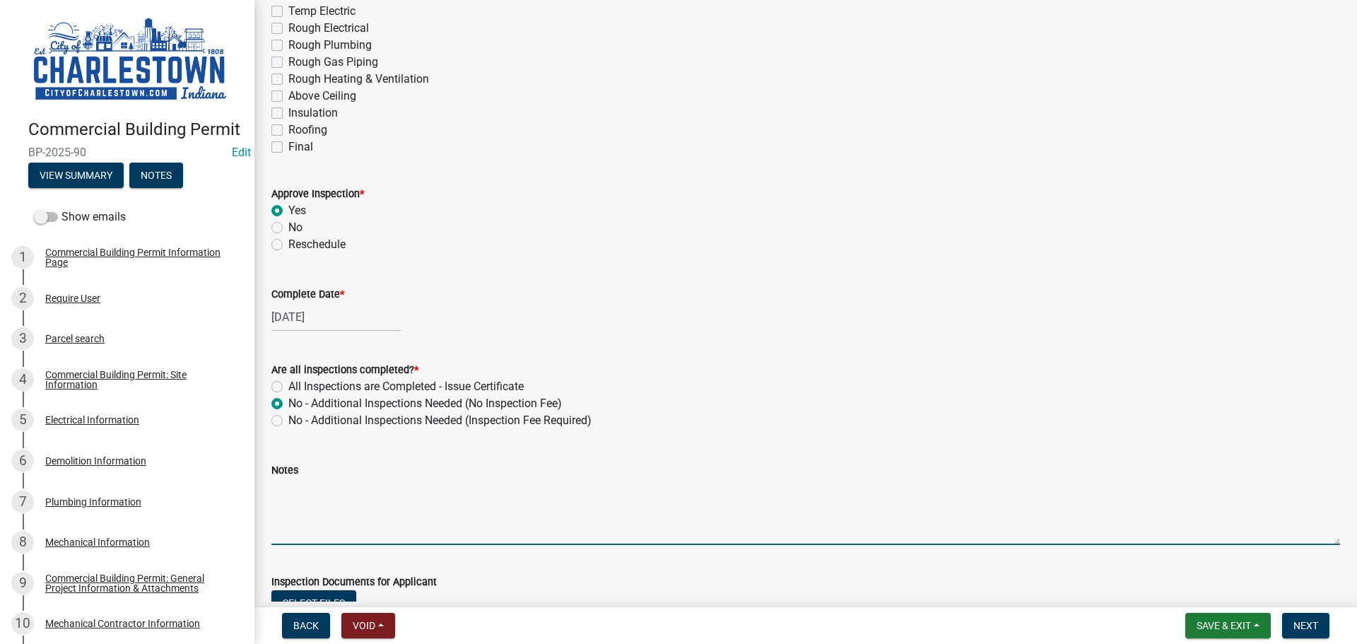
click at [317, 479] on textarea "Notes" at bounding box center [805, 512] width 1069 height 66
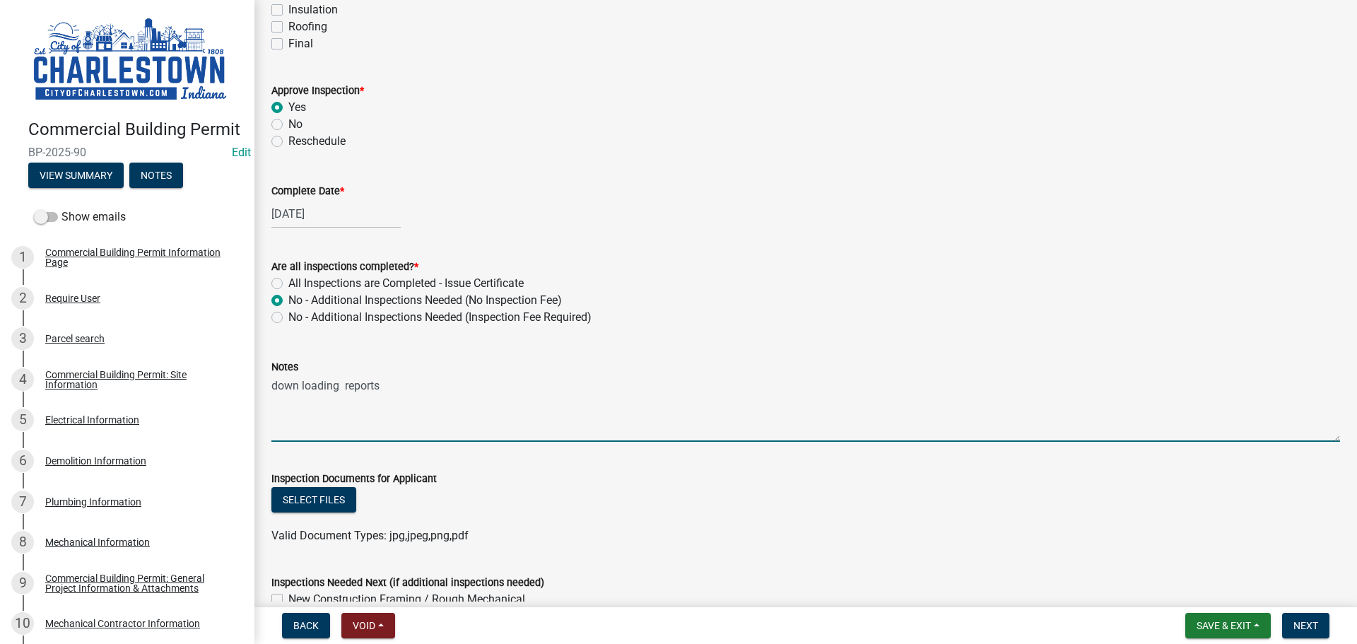
scroll to position [353, 0]
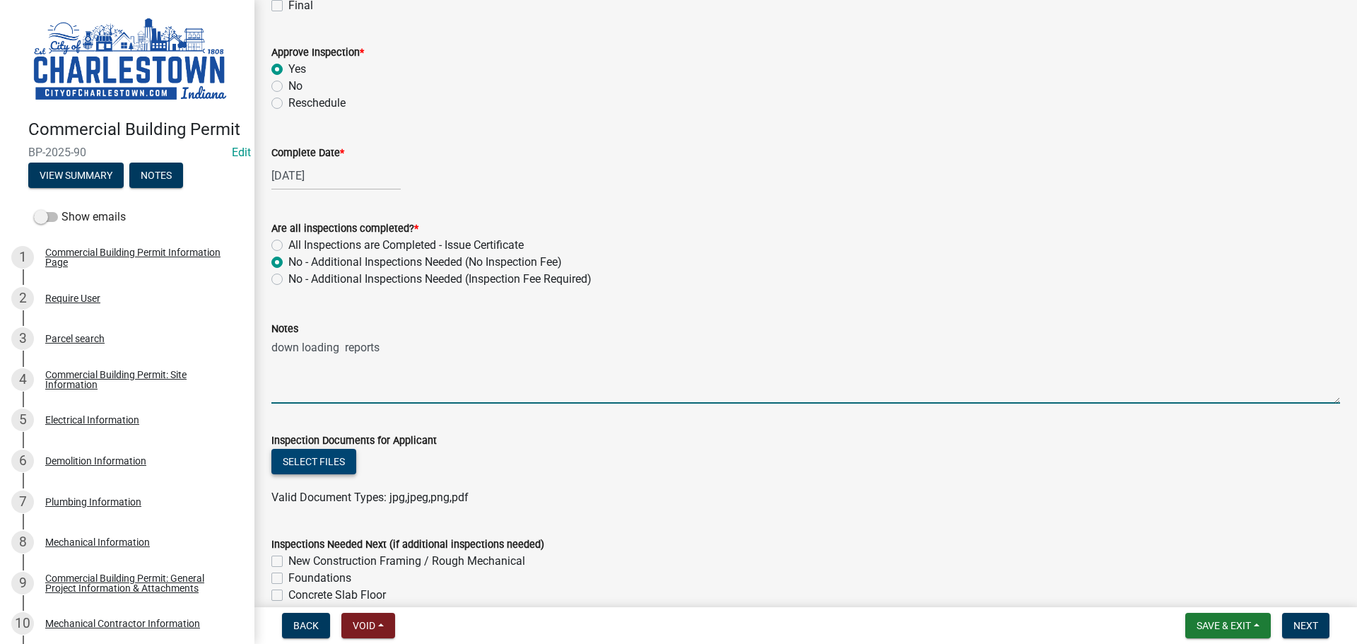
type textarea "down loading reports"
click at [331, 462] on button "Select files" at bounding box center [313, 461] width 85 height 25
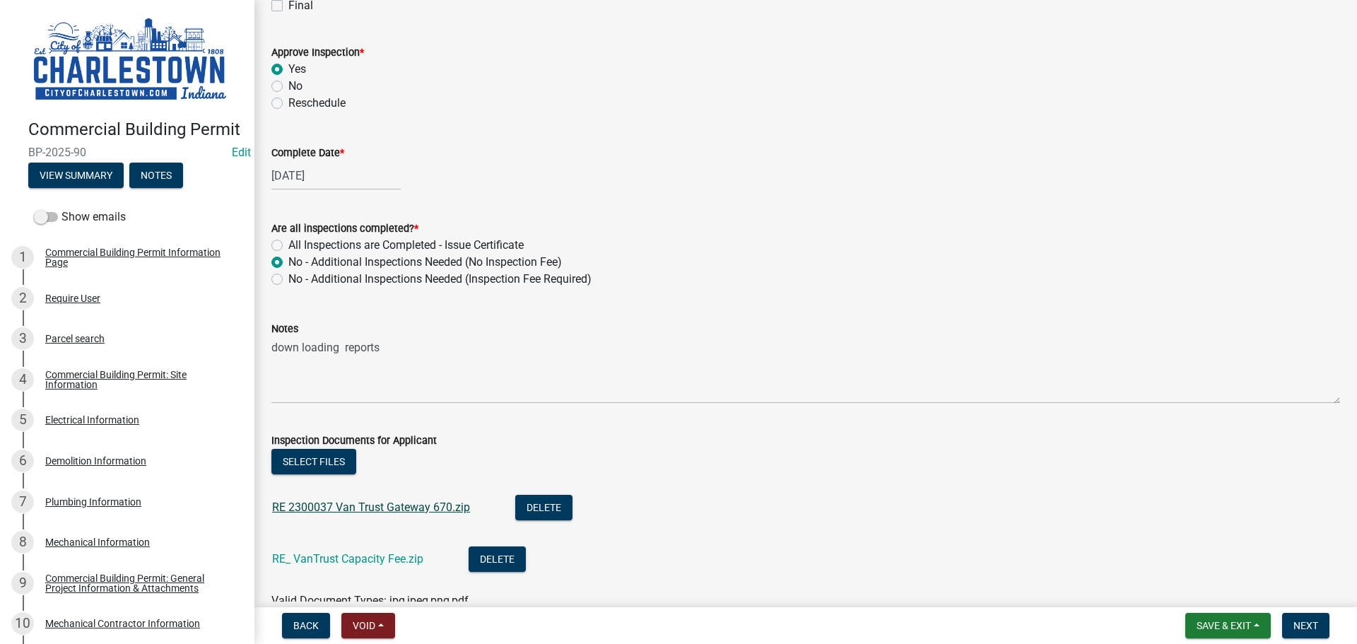
click at [443, 505] on link "RE 2300037 Van Trust Gateway 670.zip" at bounding box center [371, 507] width 198 height 13
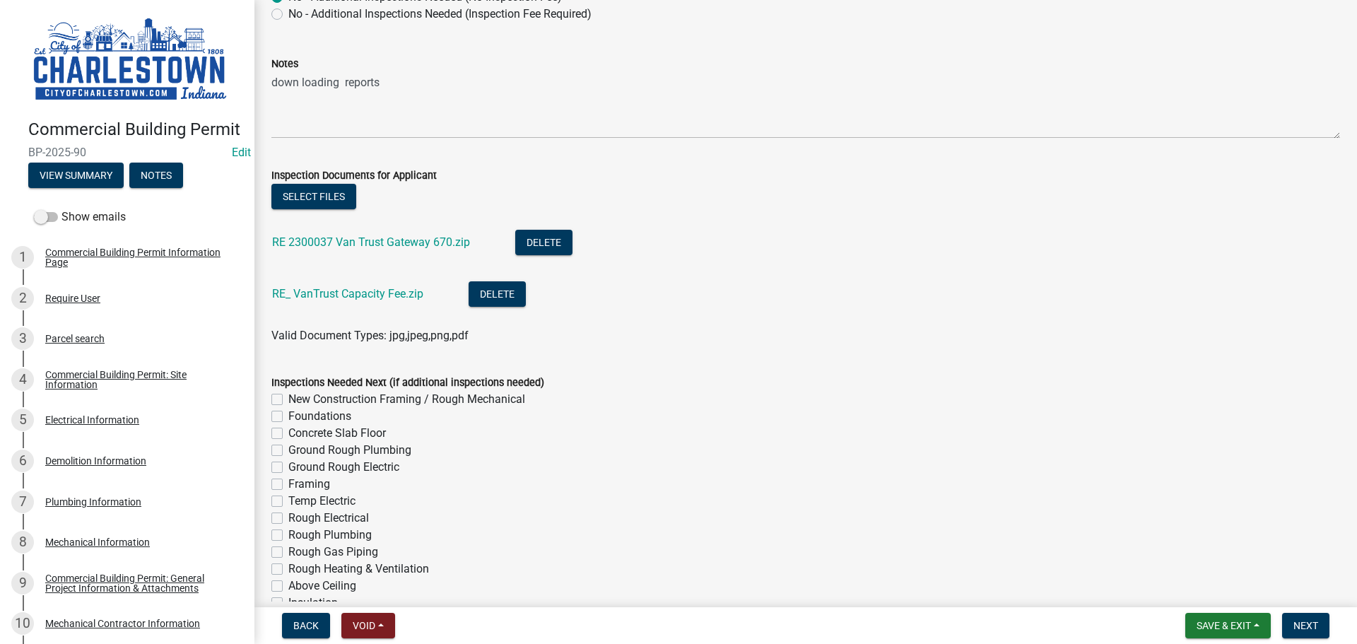
scroll to position [809, 0]
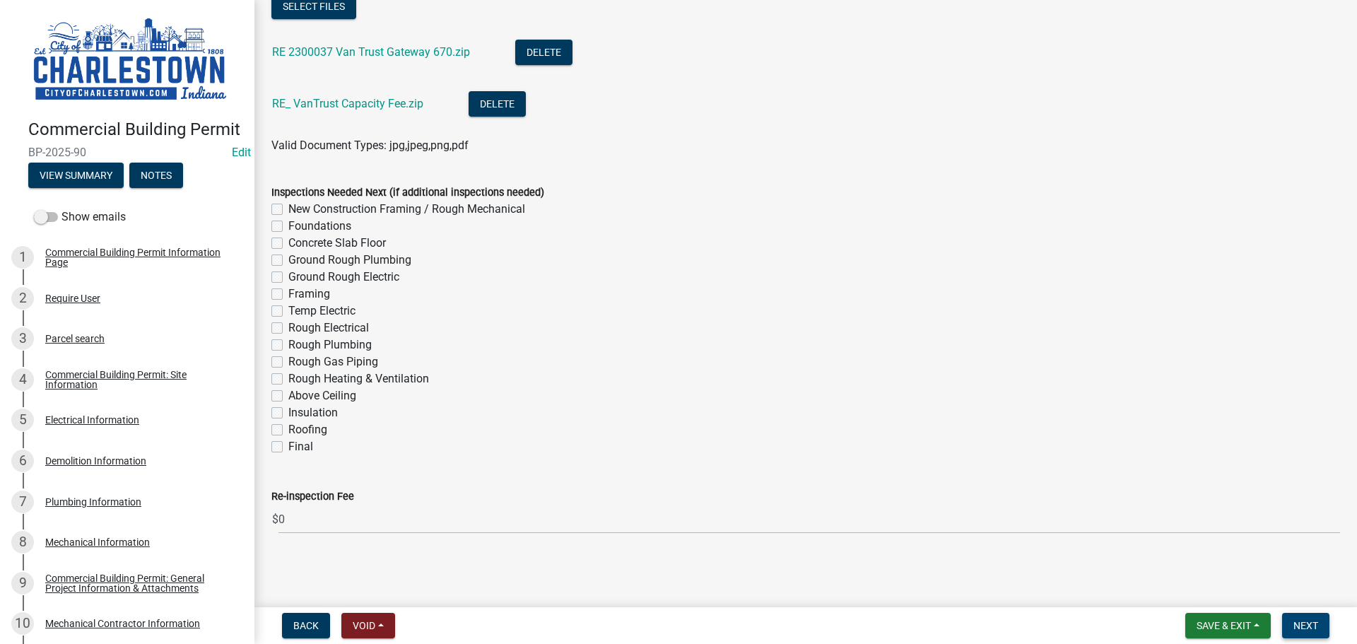
click at [1313, 624] on span "Next" at bounding box center [1306, 625] width 25 height 11
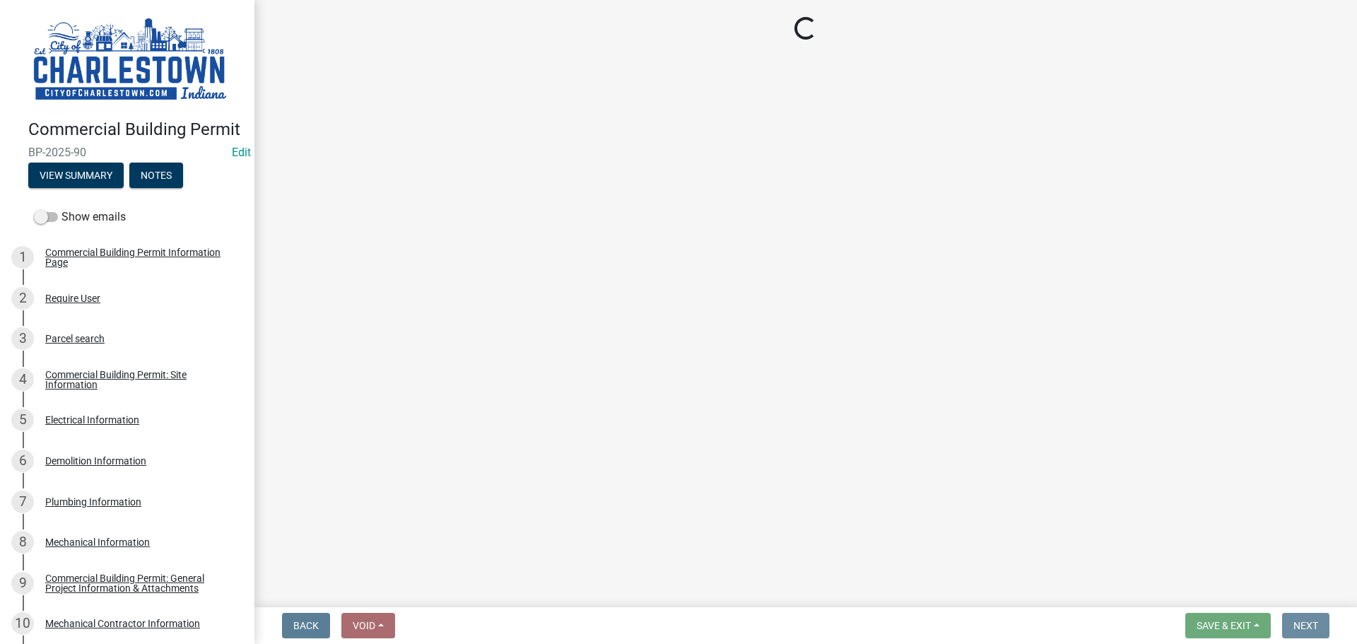
scroll to position [0, 0]
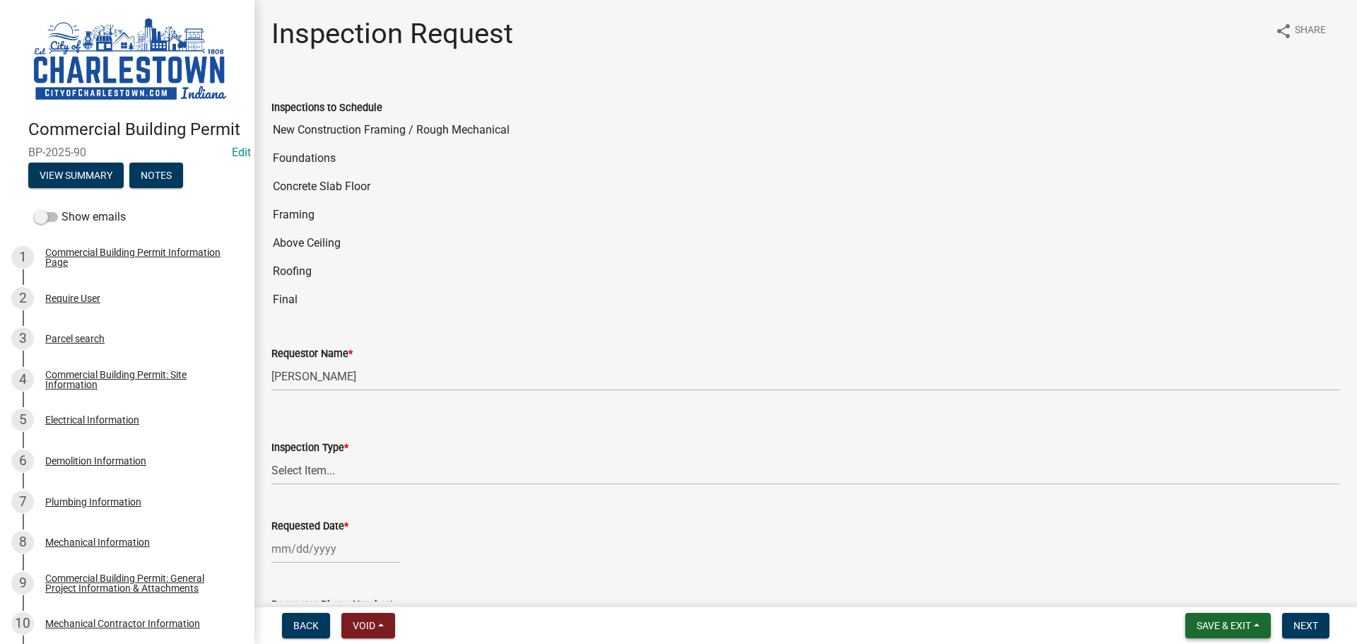
click at [1202, 627] on span "Save & Exit" at bounding box center [1224, 625] width 54 height 11
click at [1185, 583] on button "Save & Exit" at bounding box center [1214, 589] width 113 height 34
